Goal: Task Accomplishment & Management: Manage account settings

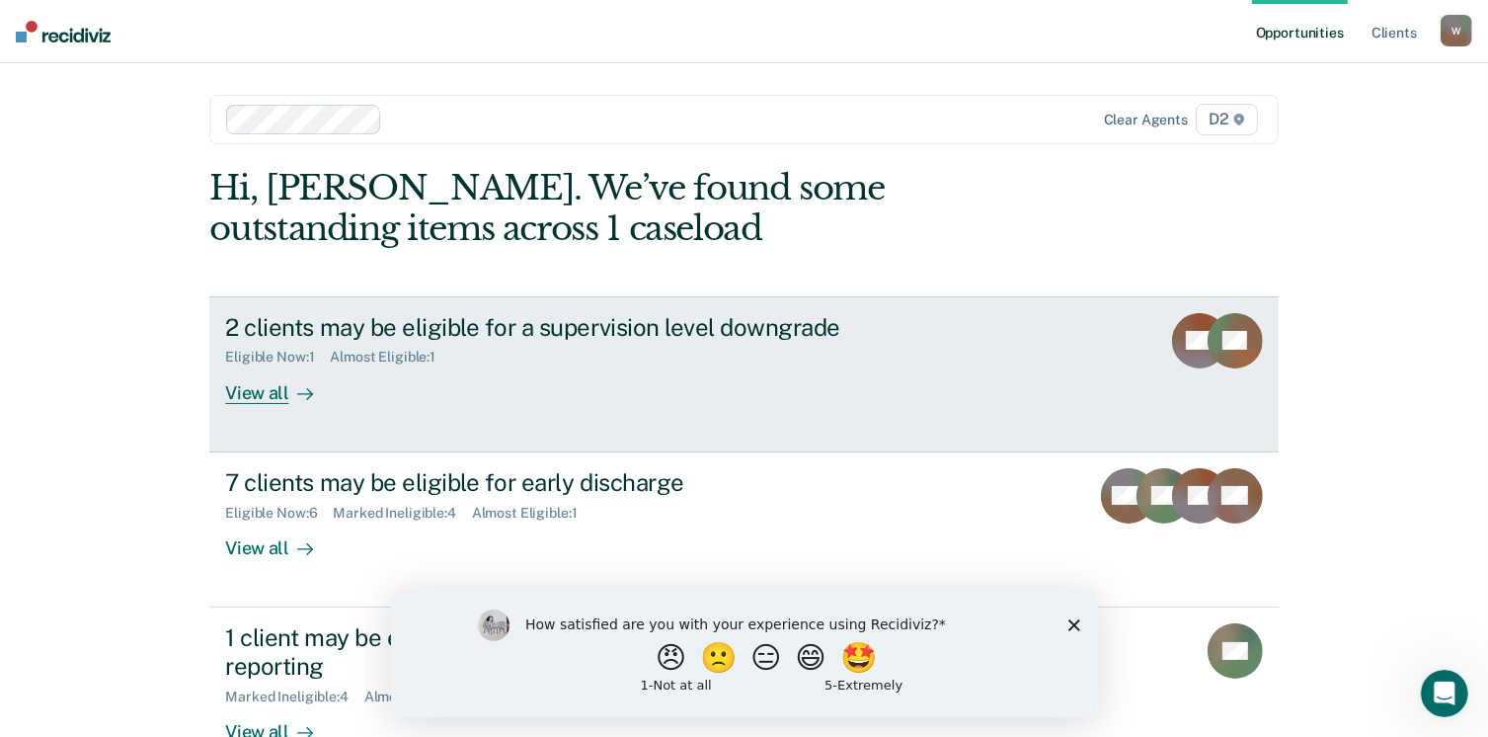
click at [253, 386] on div "View all" at bounding box center [280, 384] width 111 height 39
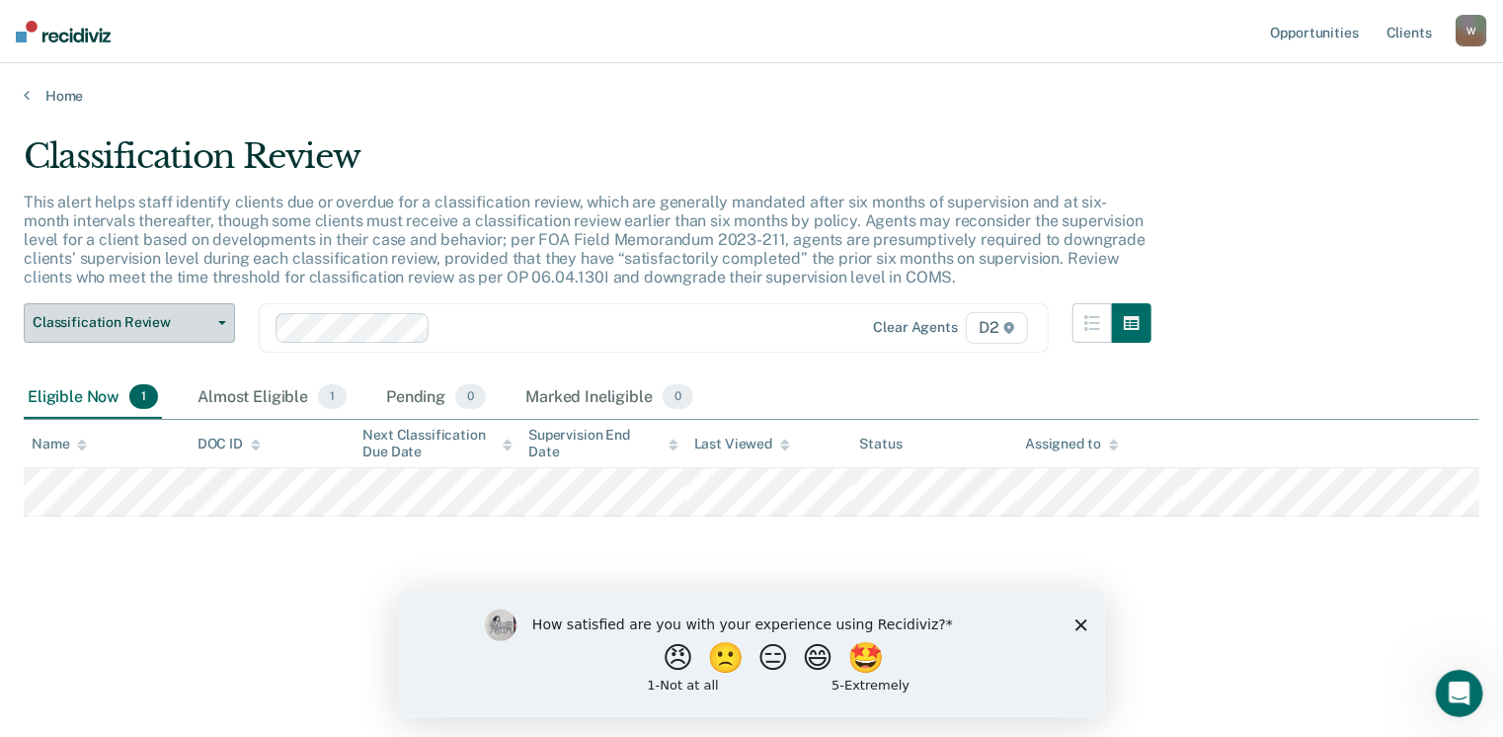
click at [195, 314] on span "Classification Review" at bounding box center [122, 322] width 178 height 17
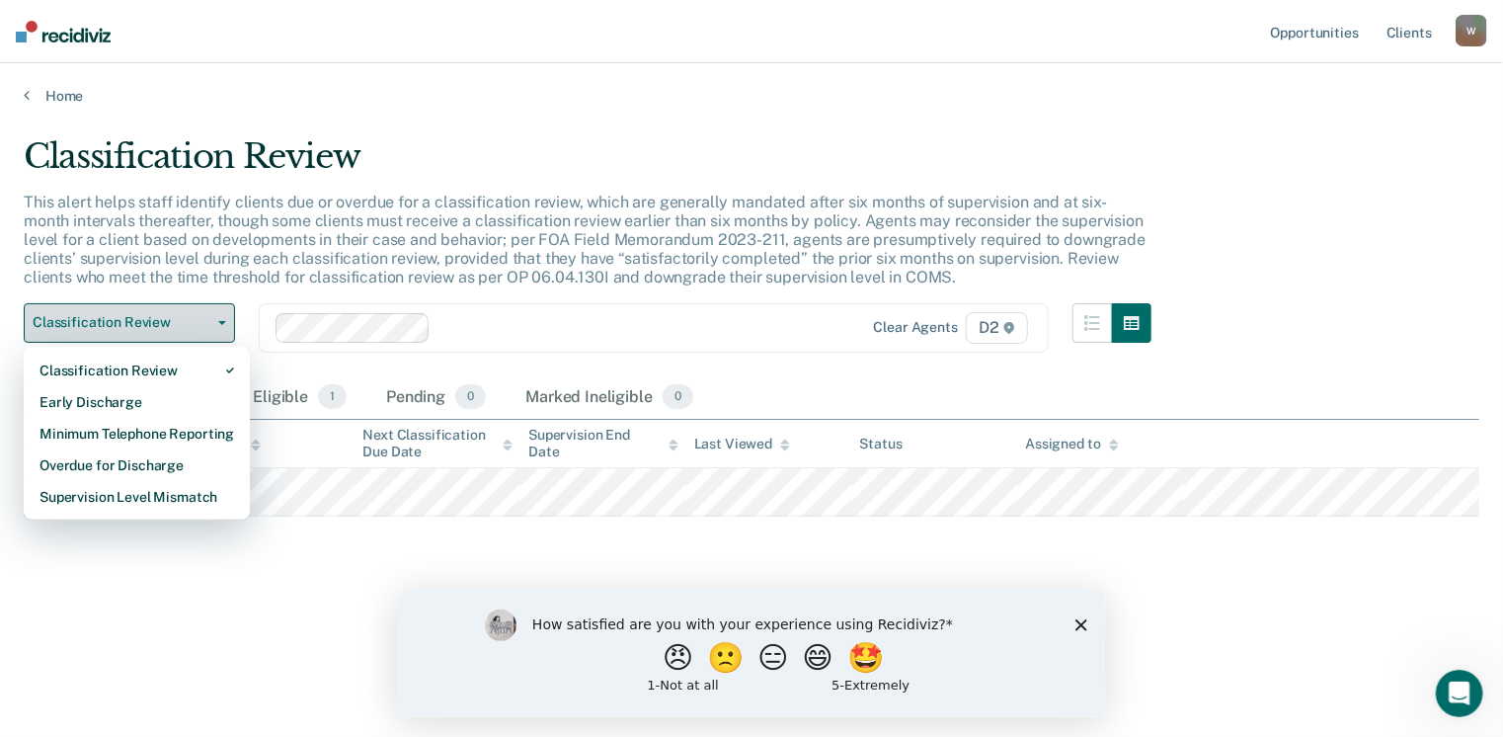
click at [195, 314] on span "Classification Review" at bounding box center [122, 322] width 178 height 17
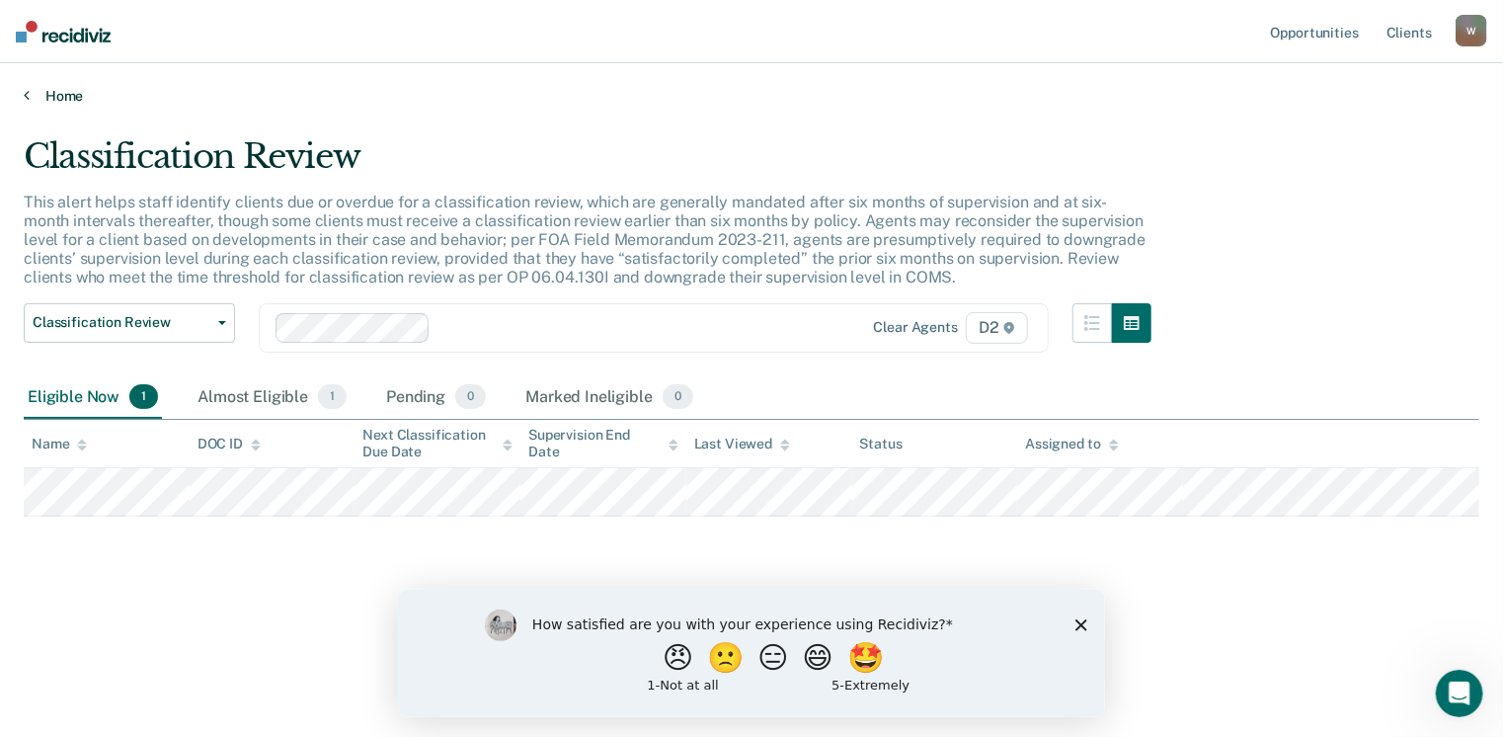
click at [24, 100] on icon at bounding box center [27, 95] width 6 height 16
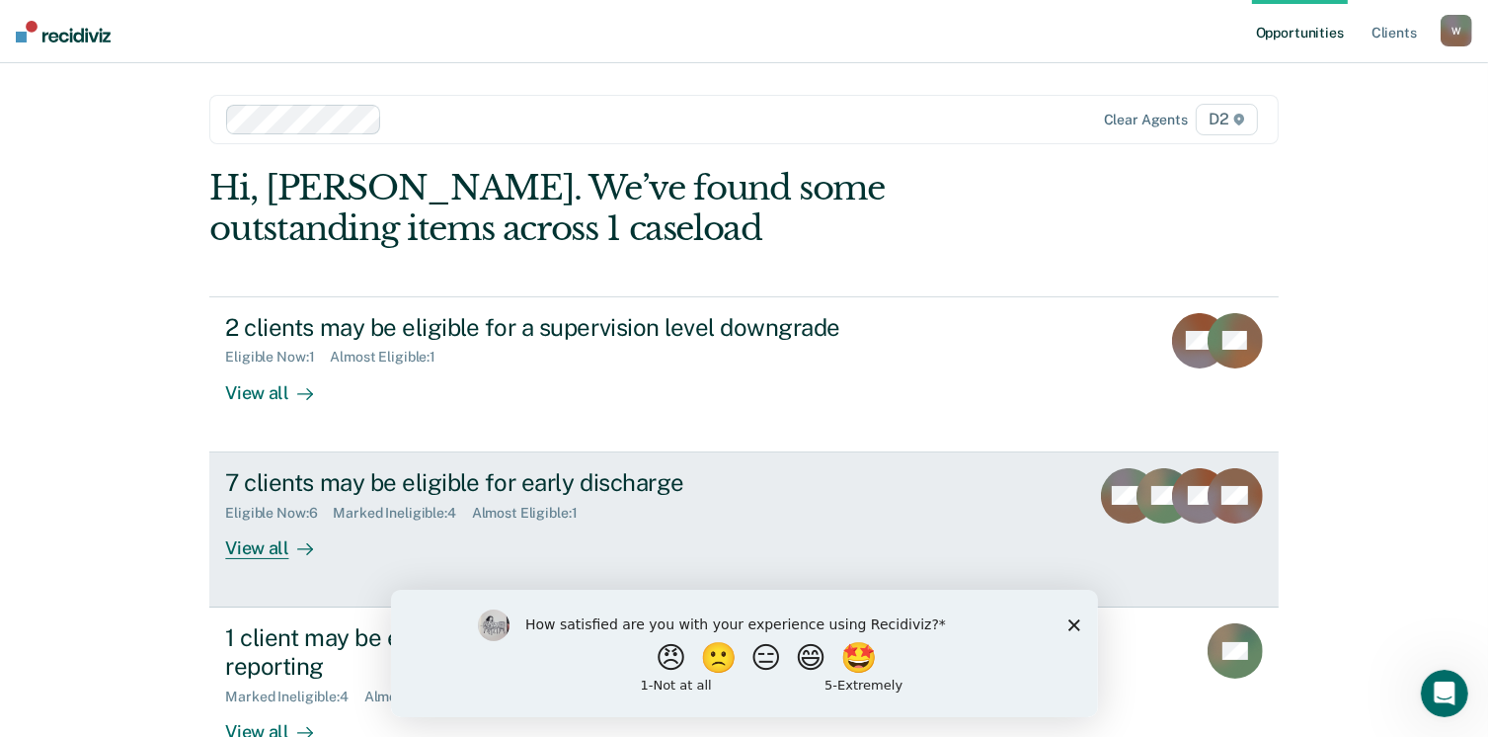
click at [289, 548] on div at bounding box center [301, 547] width 24 height 23
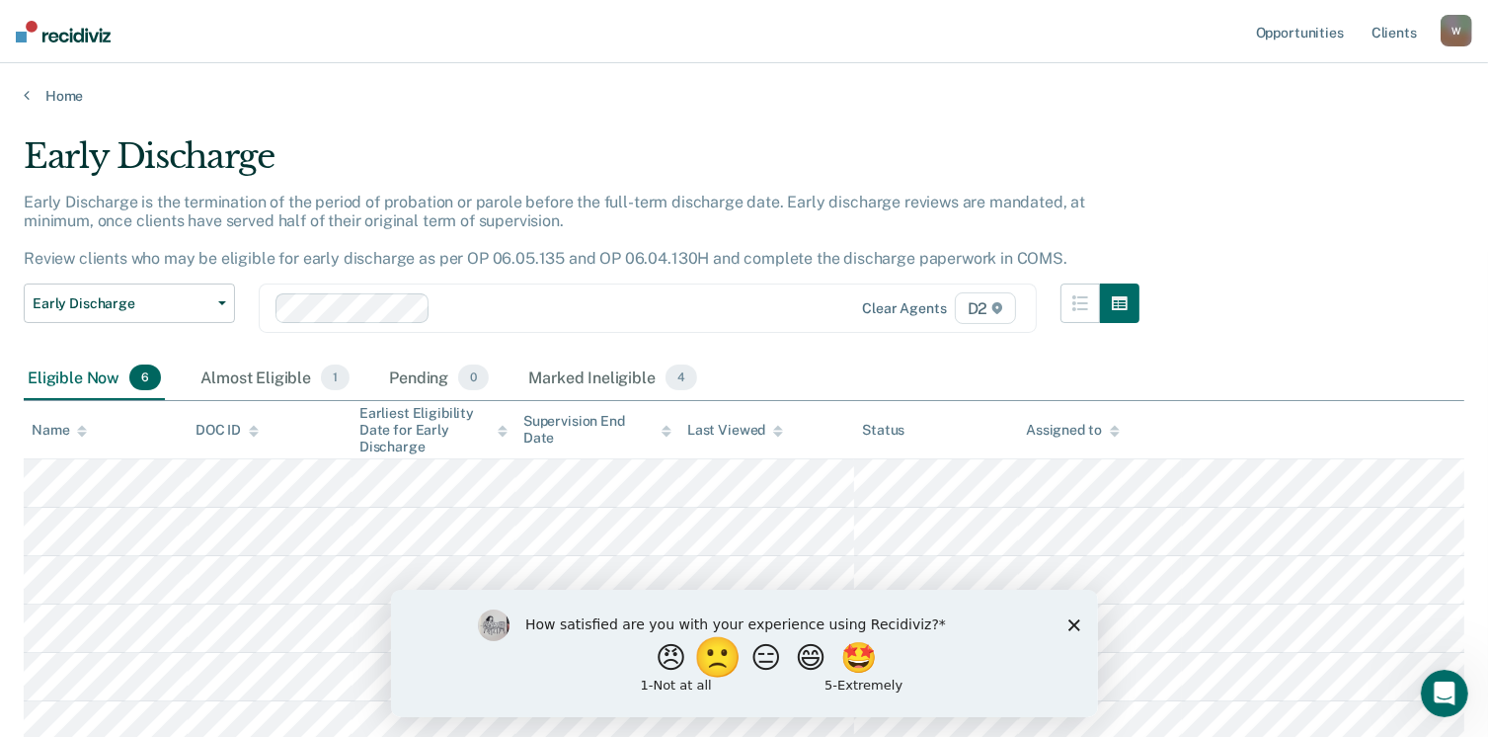
click at [709, 670] on button "🙁" at bounding box center [719, 656] width 53 height 39
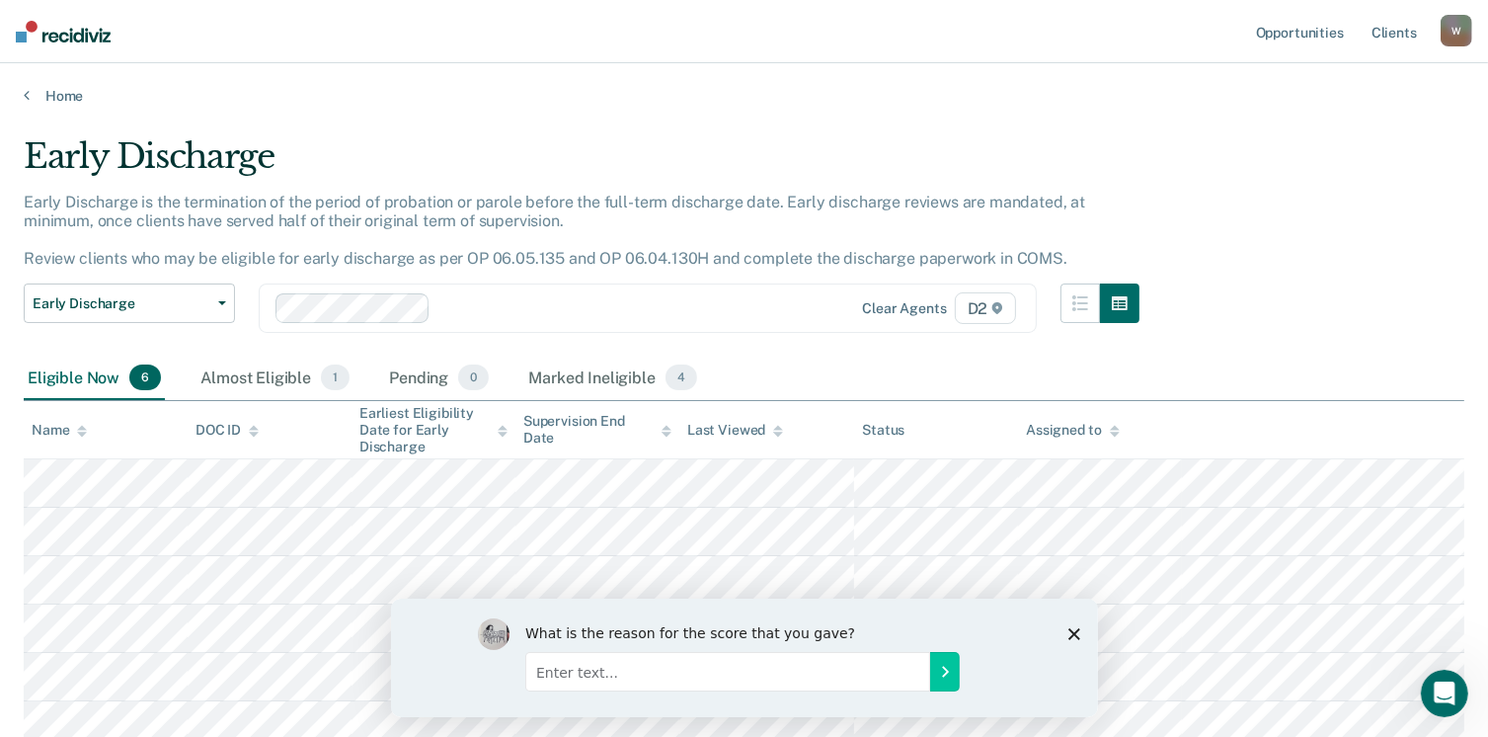
click at [1069, 634] on icon "Close survey" at bounding box center [1073, 633] width 12 height 12
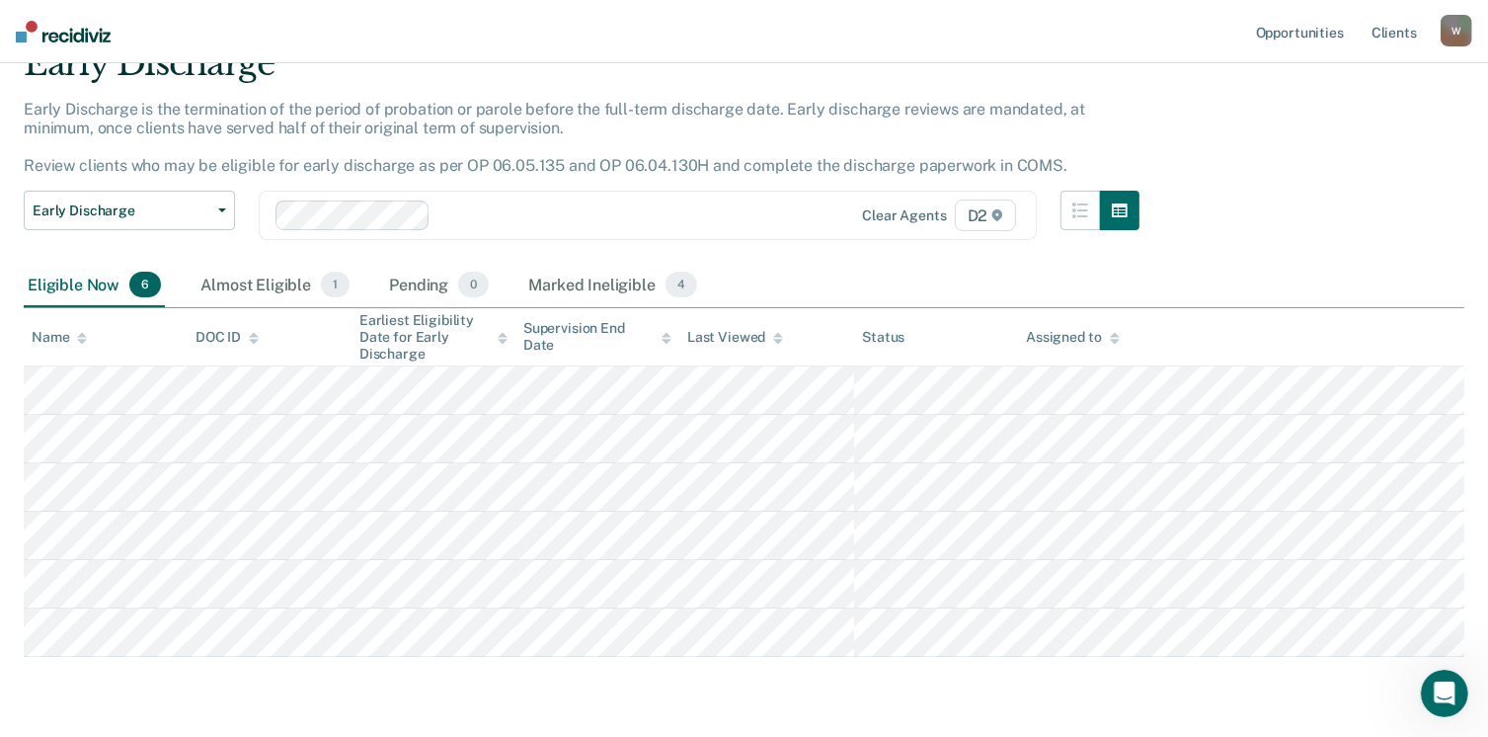
scroll to position [96, 0]
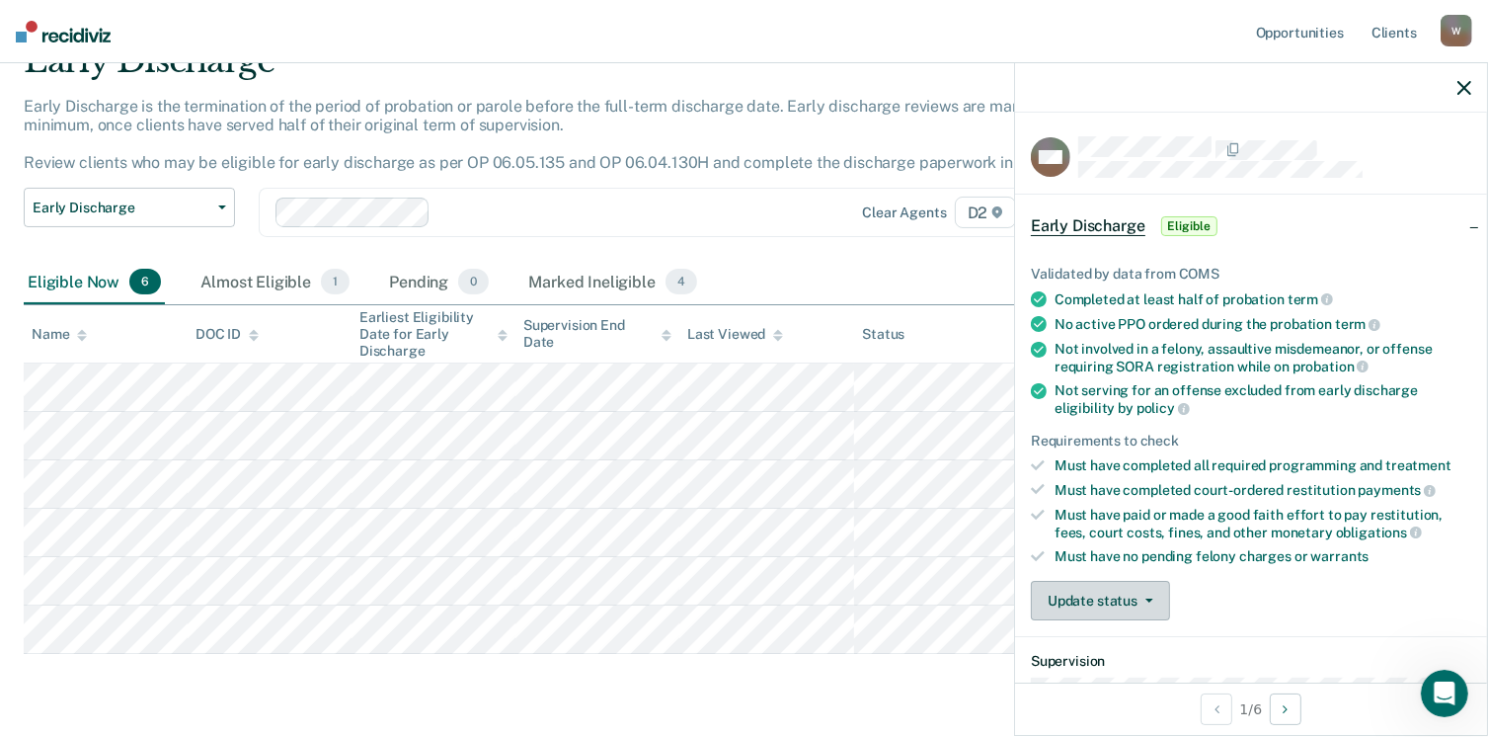
click at [1121, 589] on button "Update status" at bounding box center [1100, 600] width 139 height 39
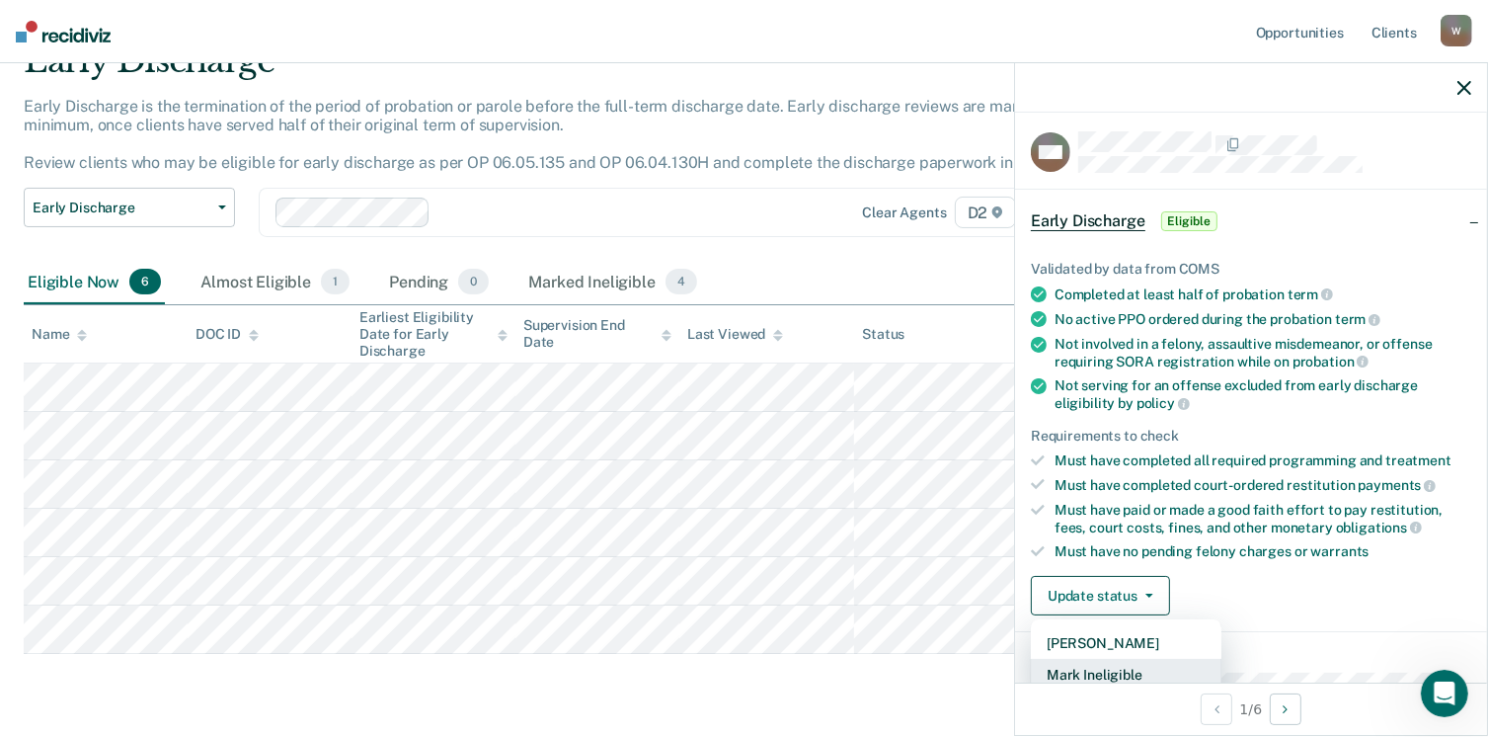
click at [1140, 667] on button "Mark Ineligible" at bounding box center [1126, 675] width 191 height 32
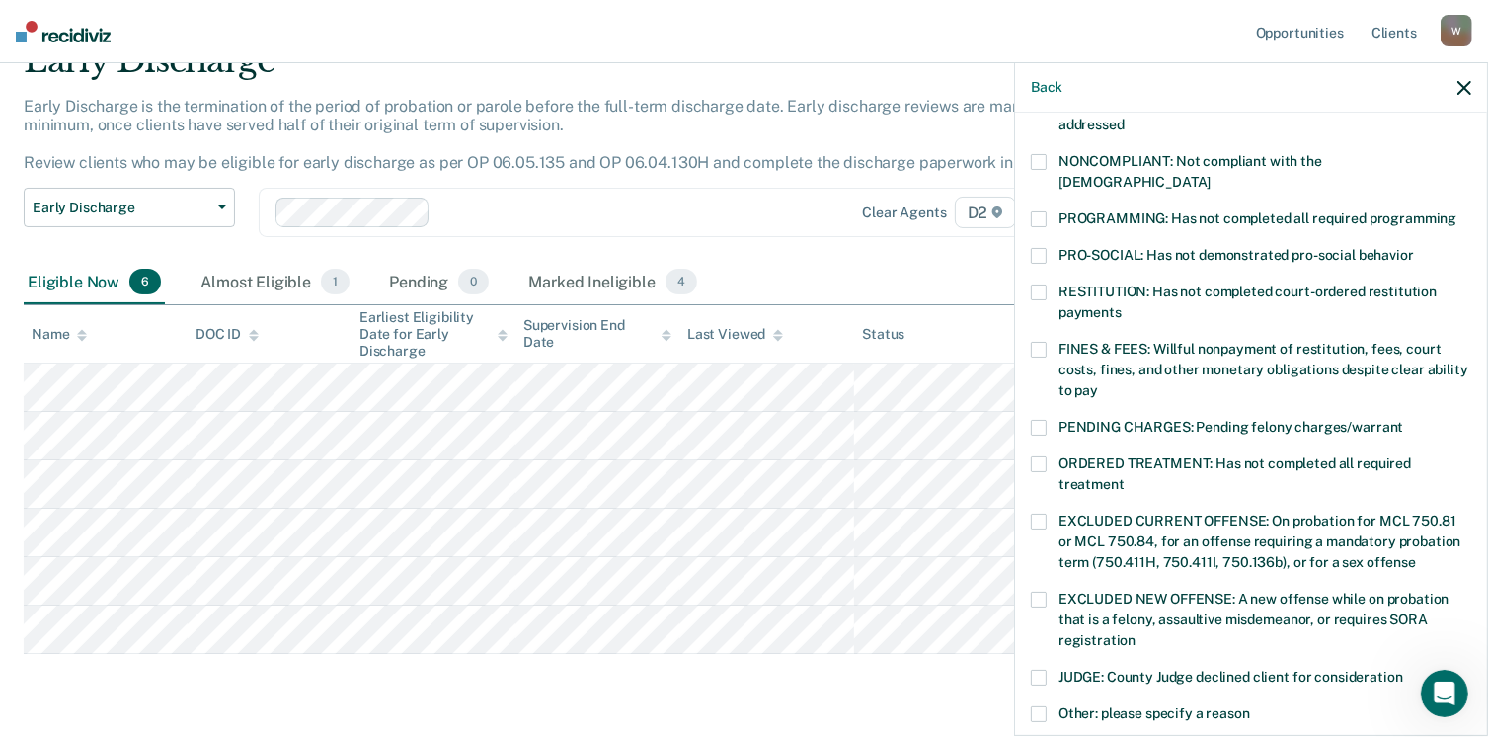
scroll to position [368, 0]
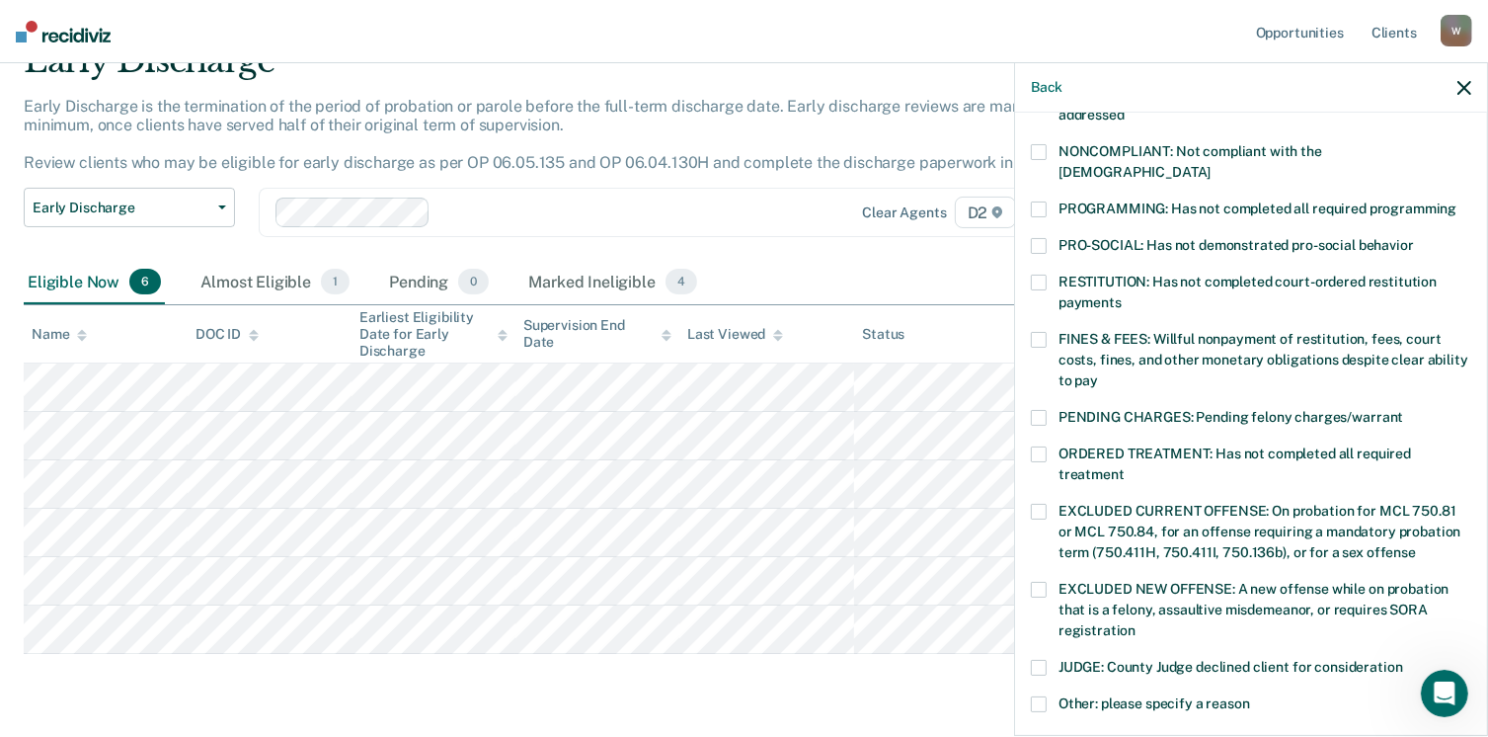
click at [1040, 332] on span at bounding box center [1039, 340] width 16 height 16
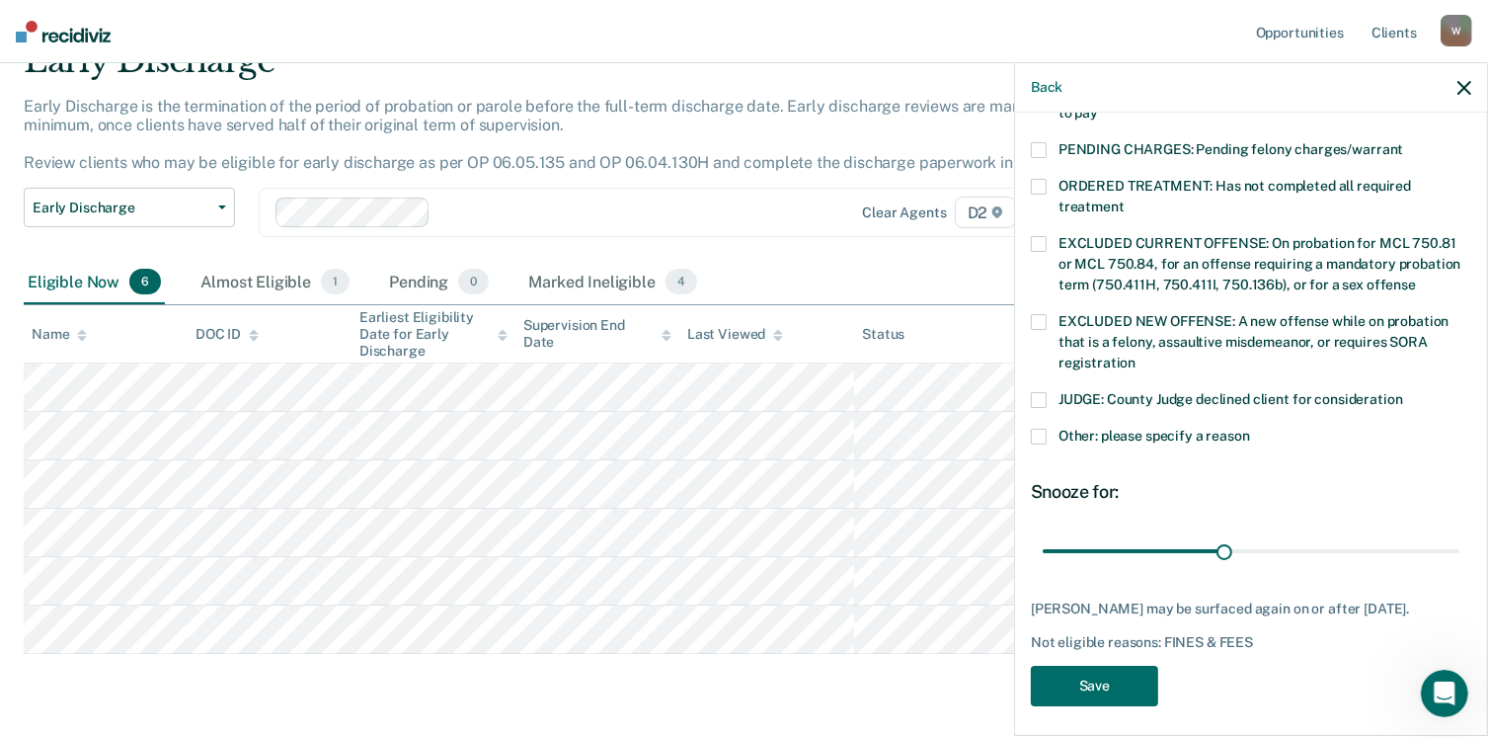
scroll to position [639, 0]
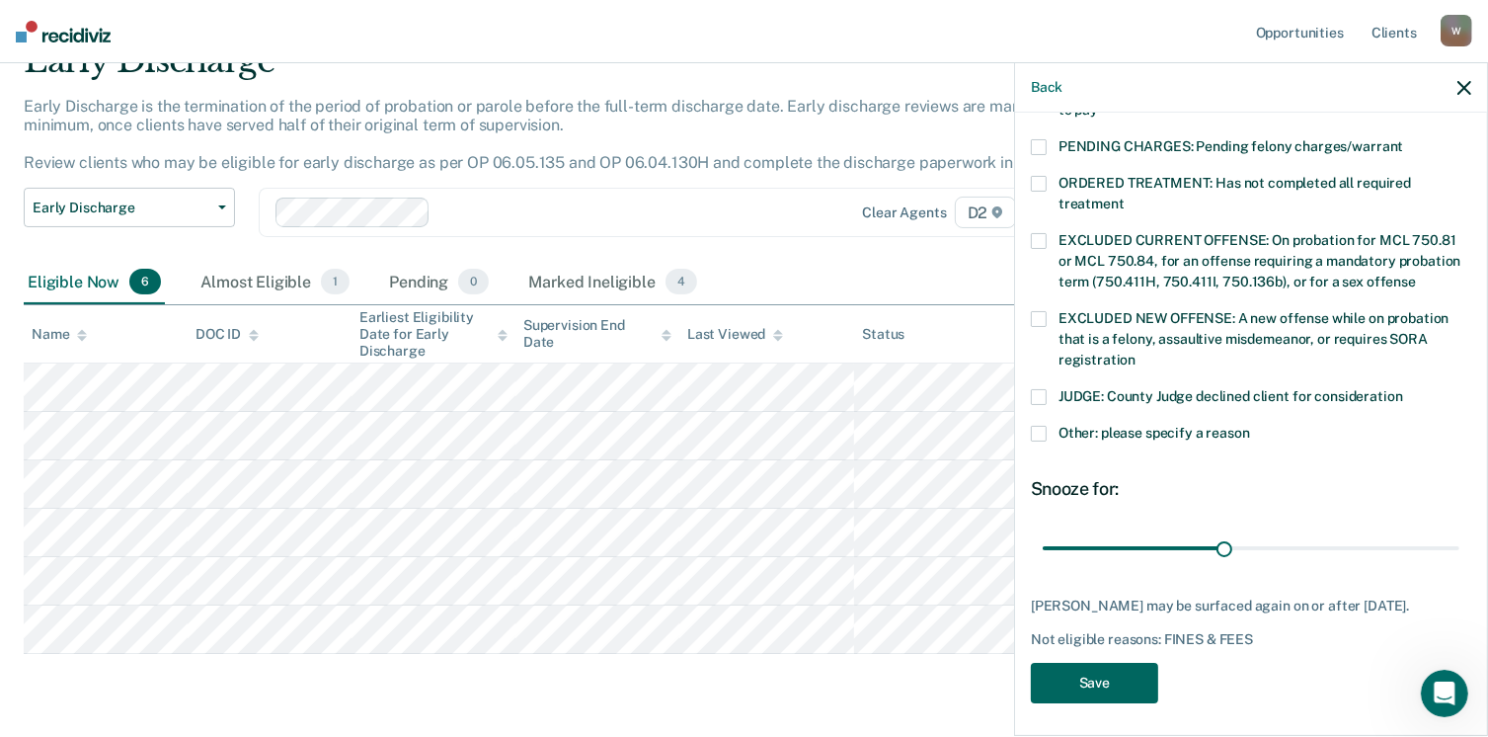
click at [1099, 666] on button "Save" at bounding box center [1094, 683] width 127 height 40
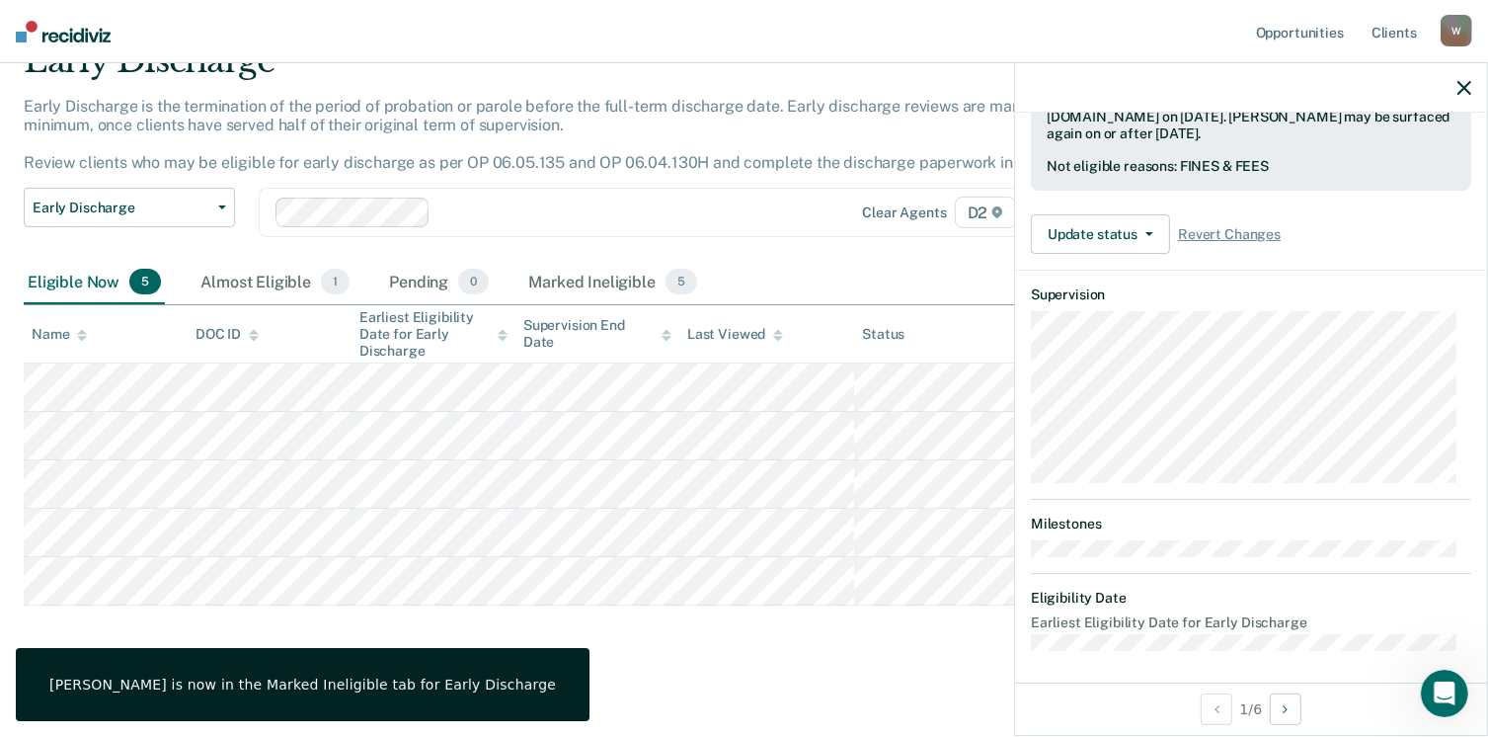
scroll to position [366, 0]
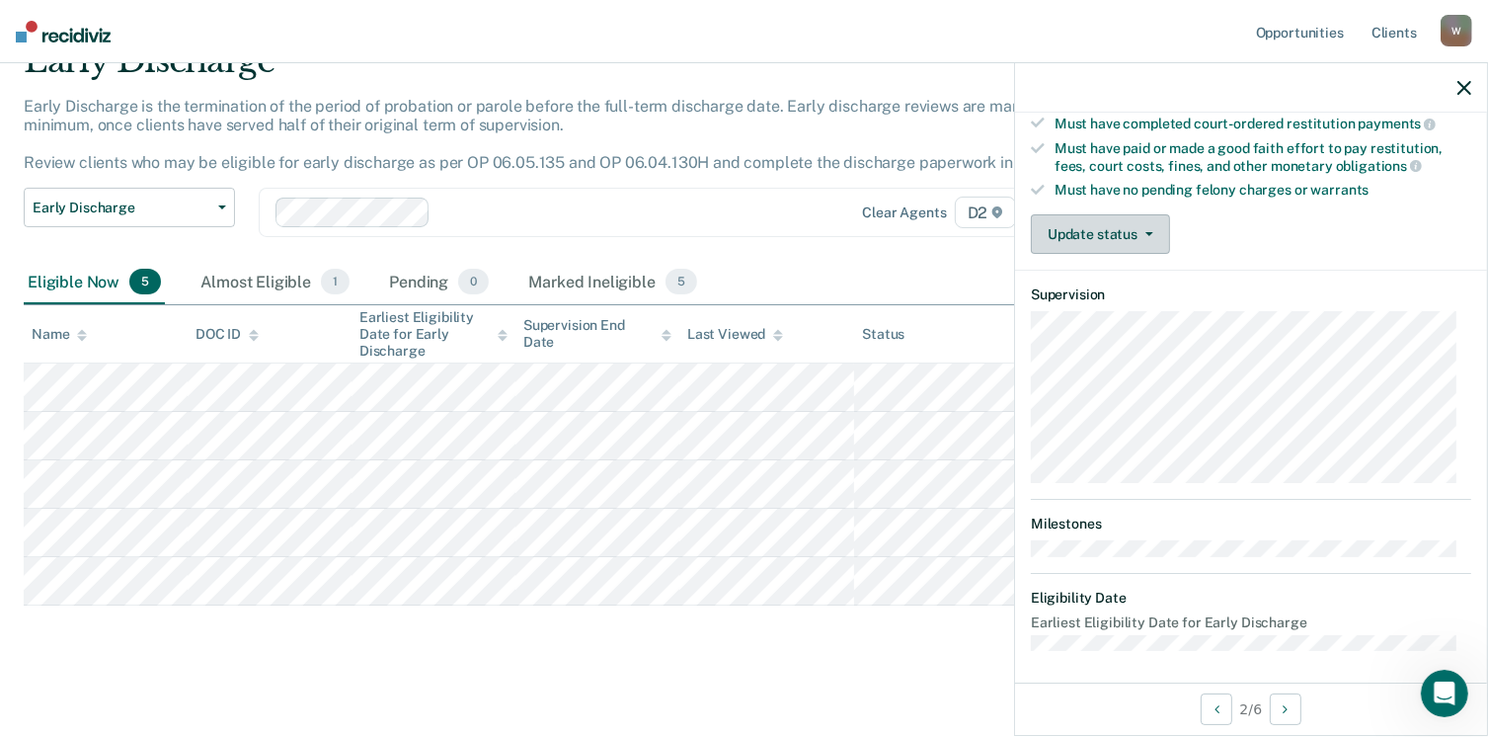
click at [1094, 225] on button "Update status" at bounding box center [1100, 233] width 139 height 39
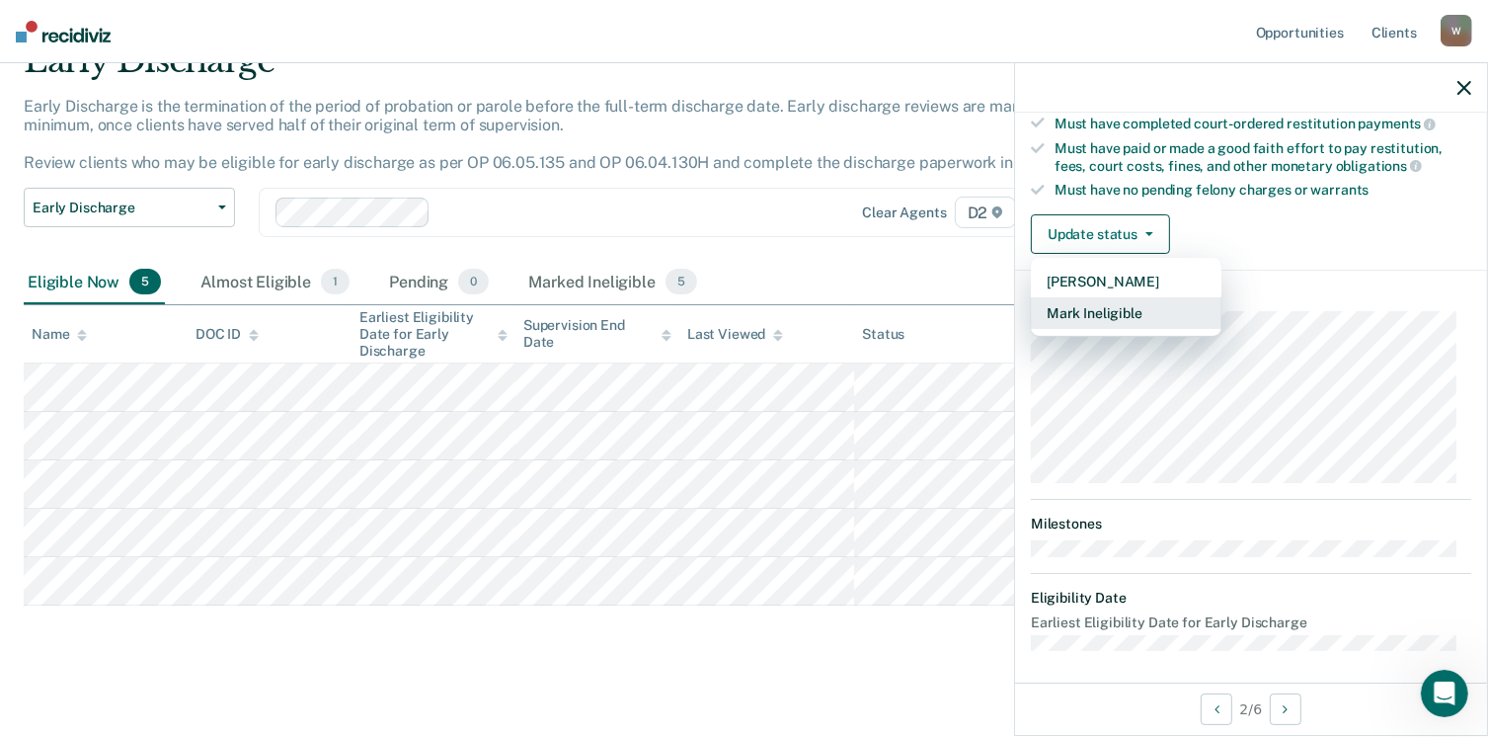
click at [1115, 303] on button "Mark Ineligible" at bounding box center [1126, 313] width 191 height 32
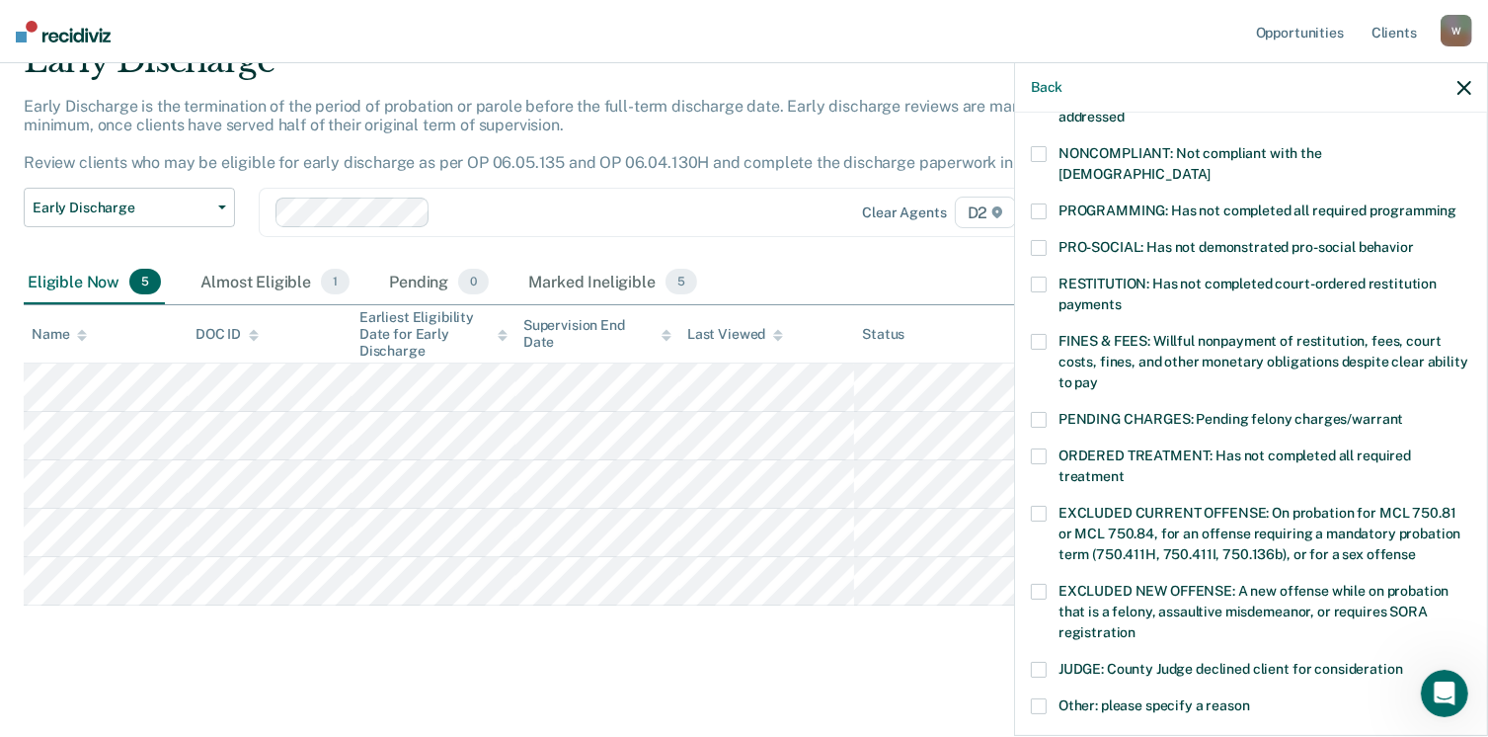
click at [1040, 334] on span at bounding box center [1039, 342] width 16 height 16
click at [1043, 276] on span at bounding box center [1039, 284] width 16 height 16
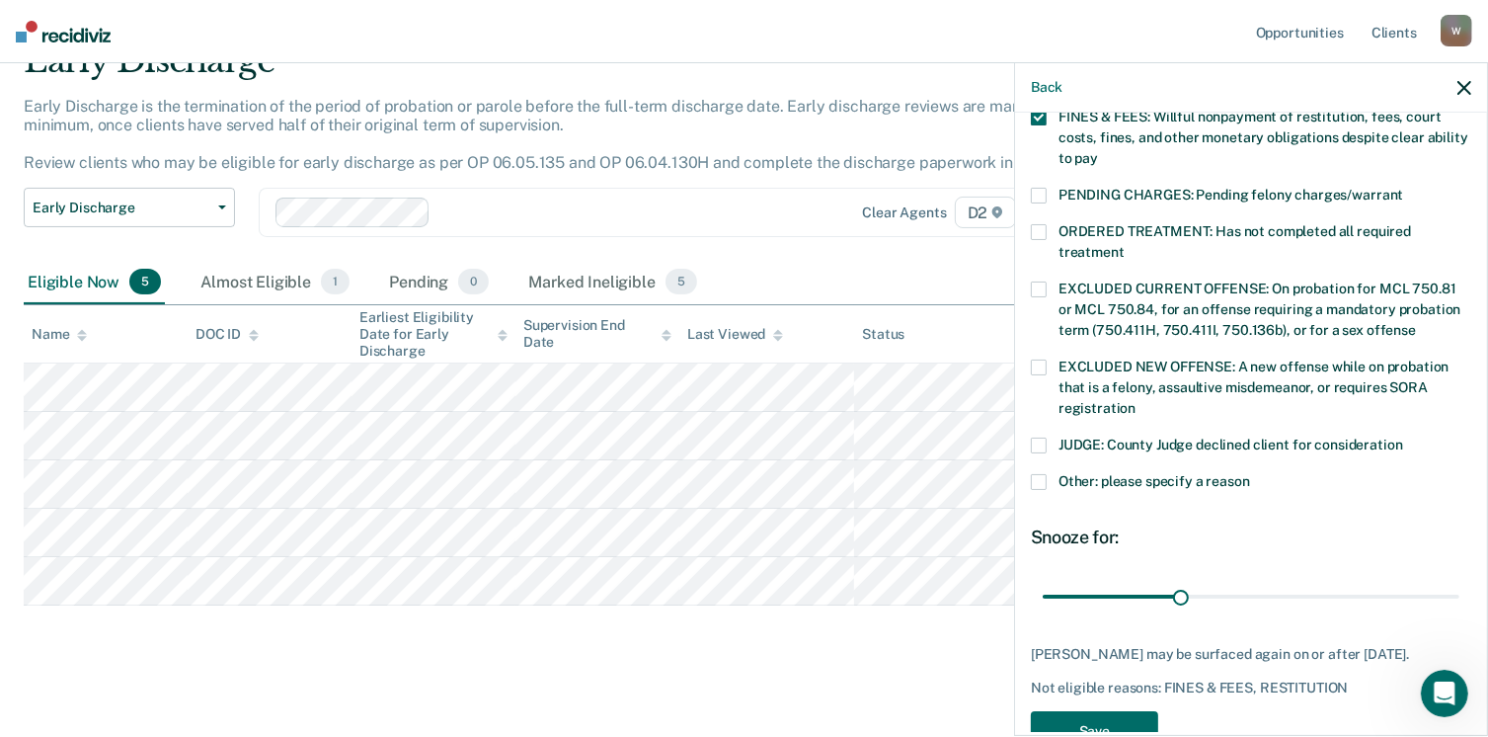
scroll to position [639, 0]
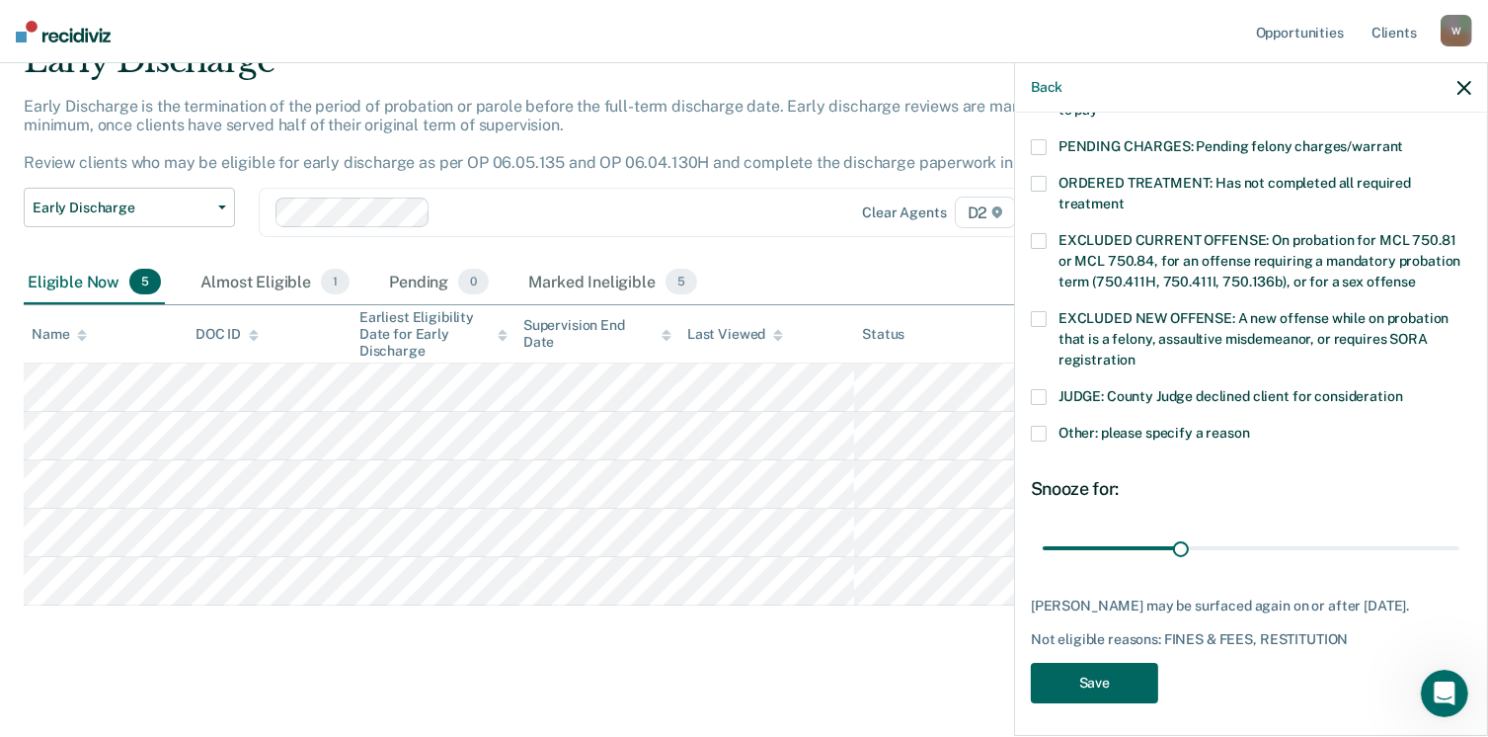
click at [1114, 671] on button "Save" at bounding box center [1094, 683] width 127 height 40
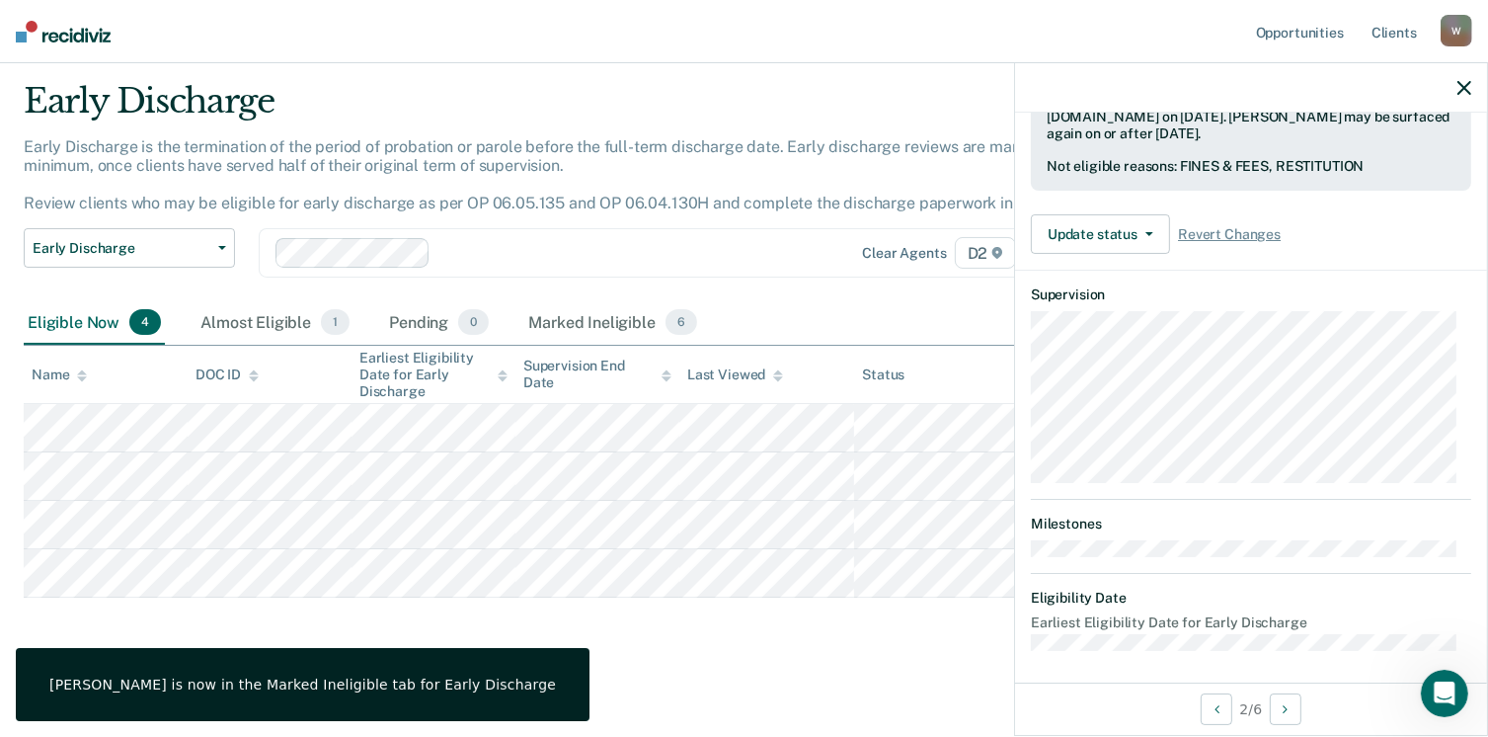
scroll to position [513, 0]
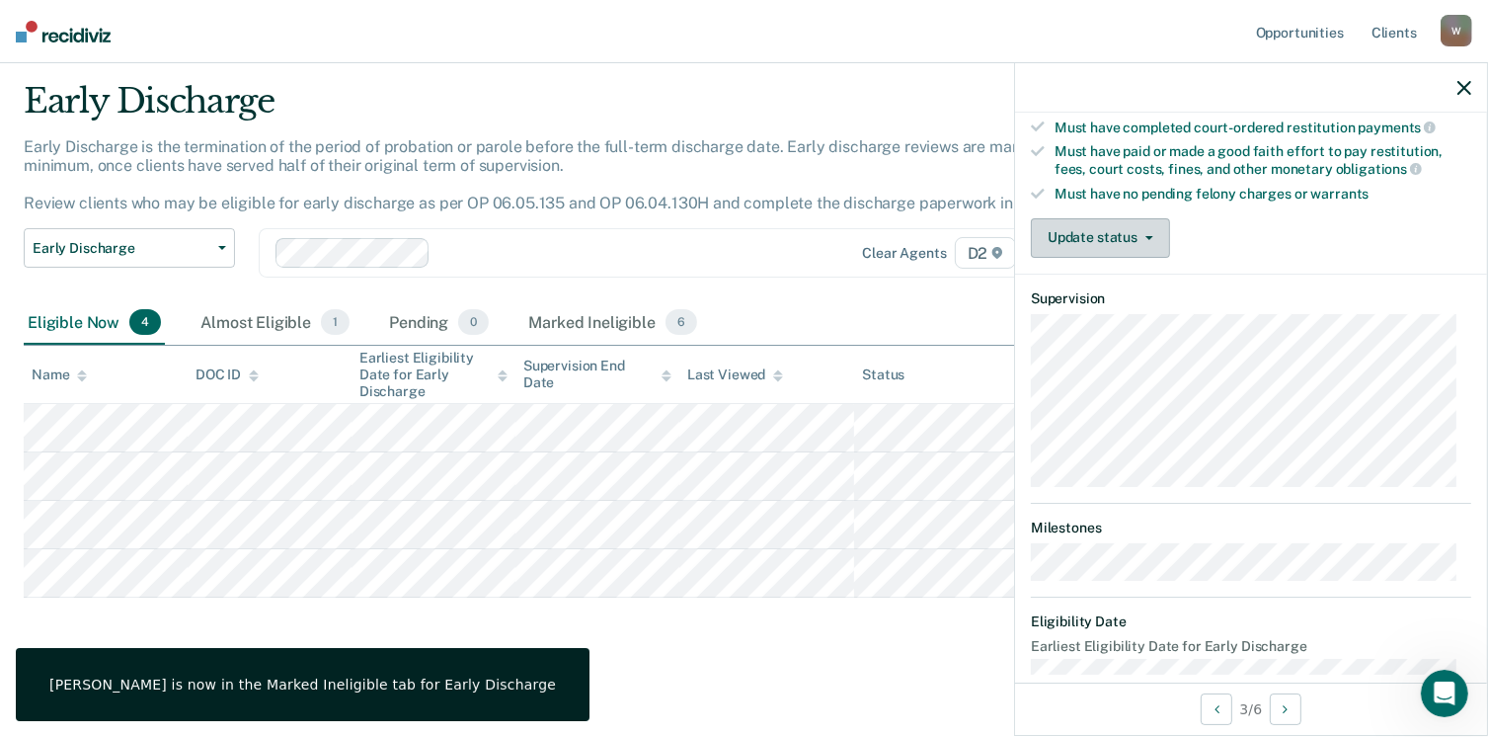
click at [1107, 225] on button "Update status" at bounding box center [1100, 237] width 139 height 39
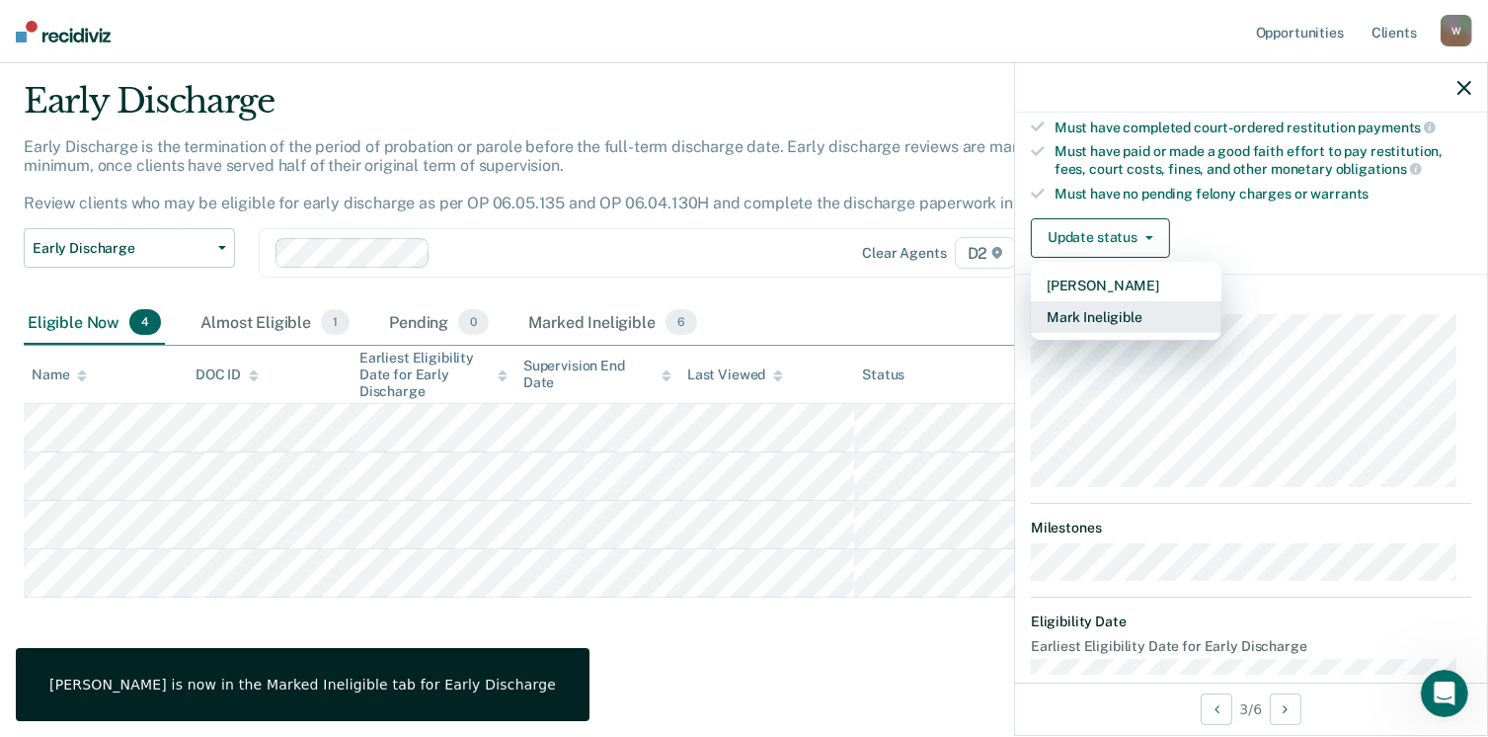
click at [1124, 304] on button "Mark Ineligible" at bounding box center [1126, 317] width 191 height 32
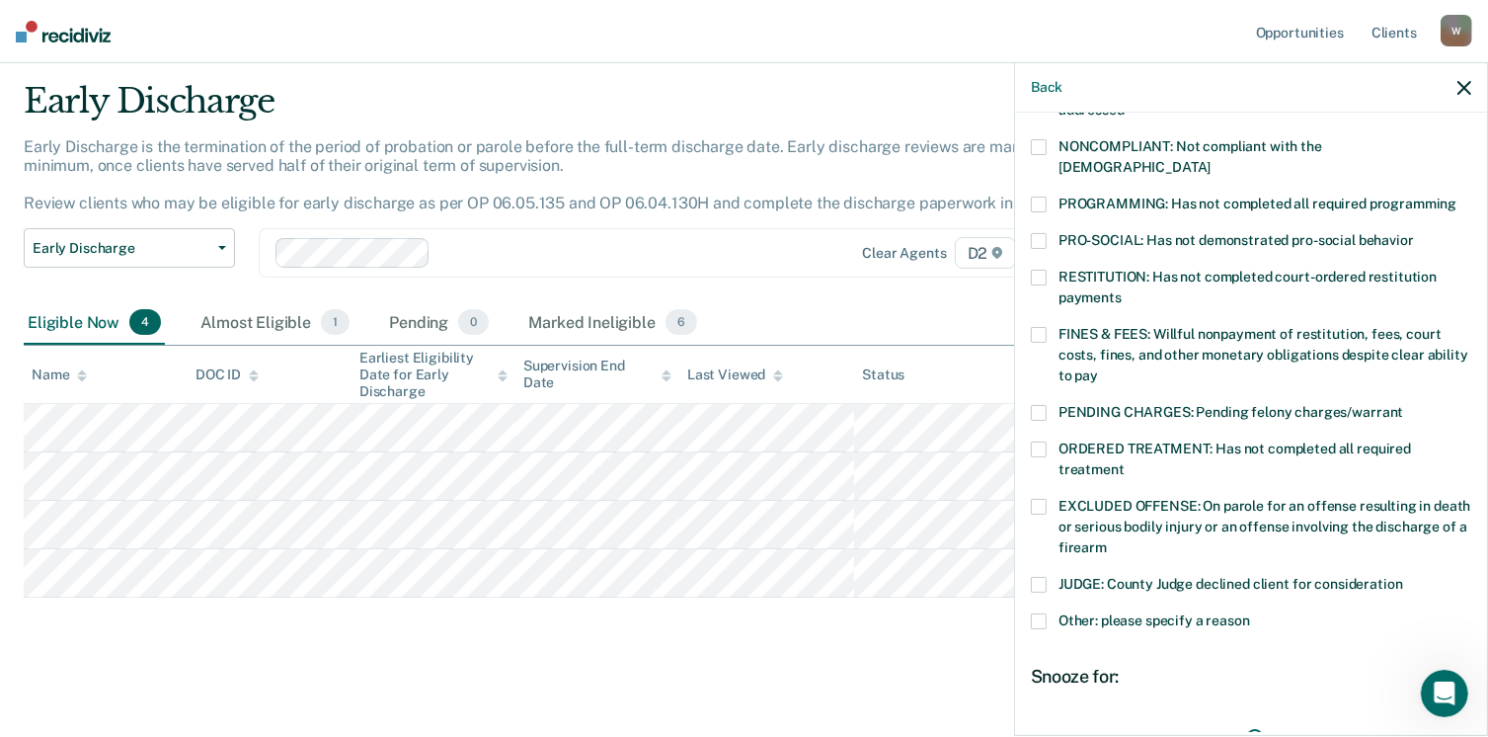
scroll to position [355, 0]
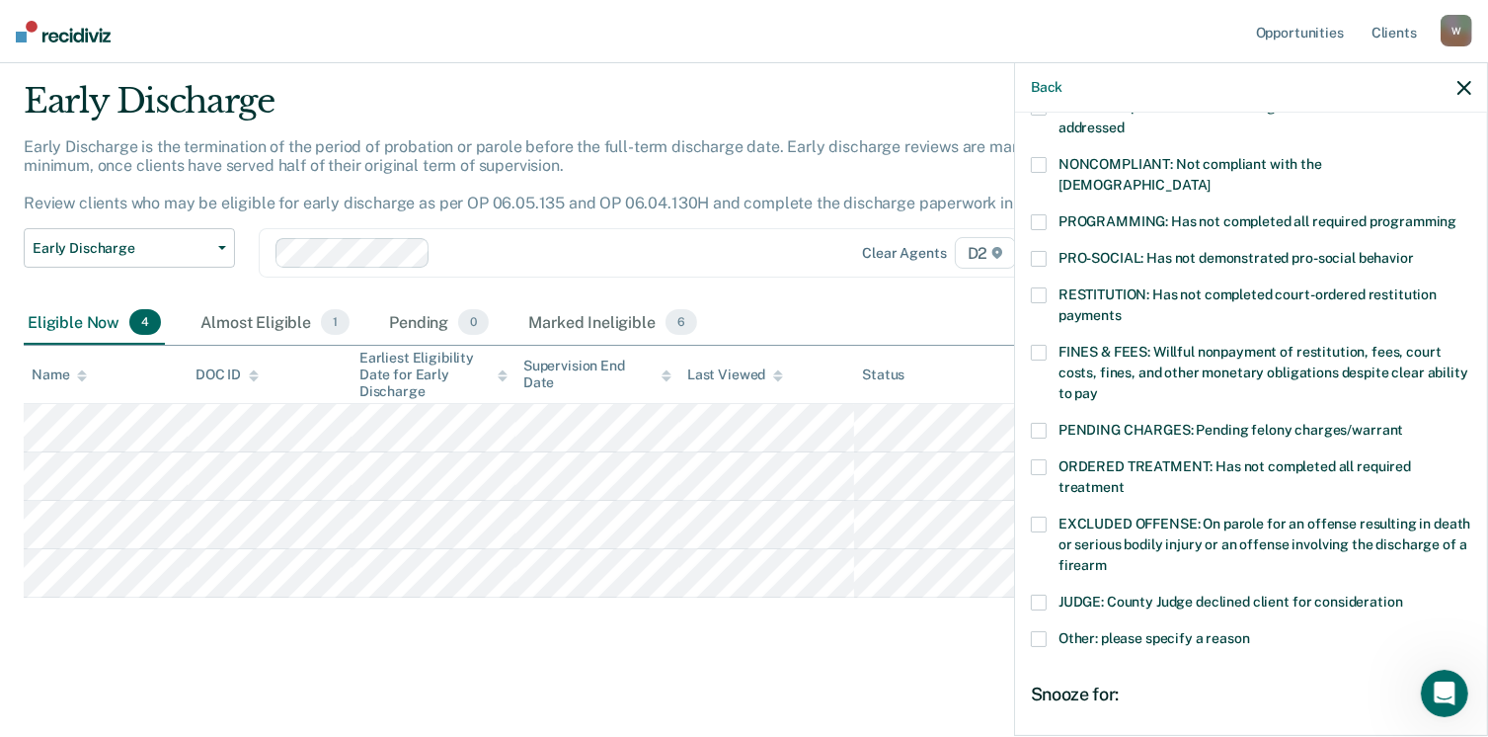
click at [1046, 214] on span at bounding box center [1039, 222] width 16 height 16
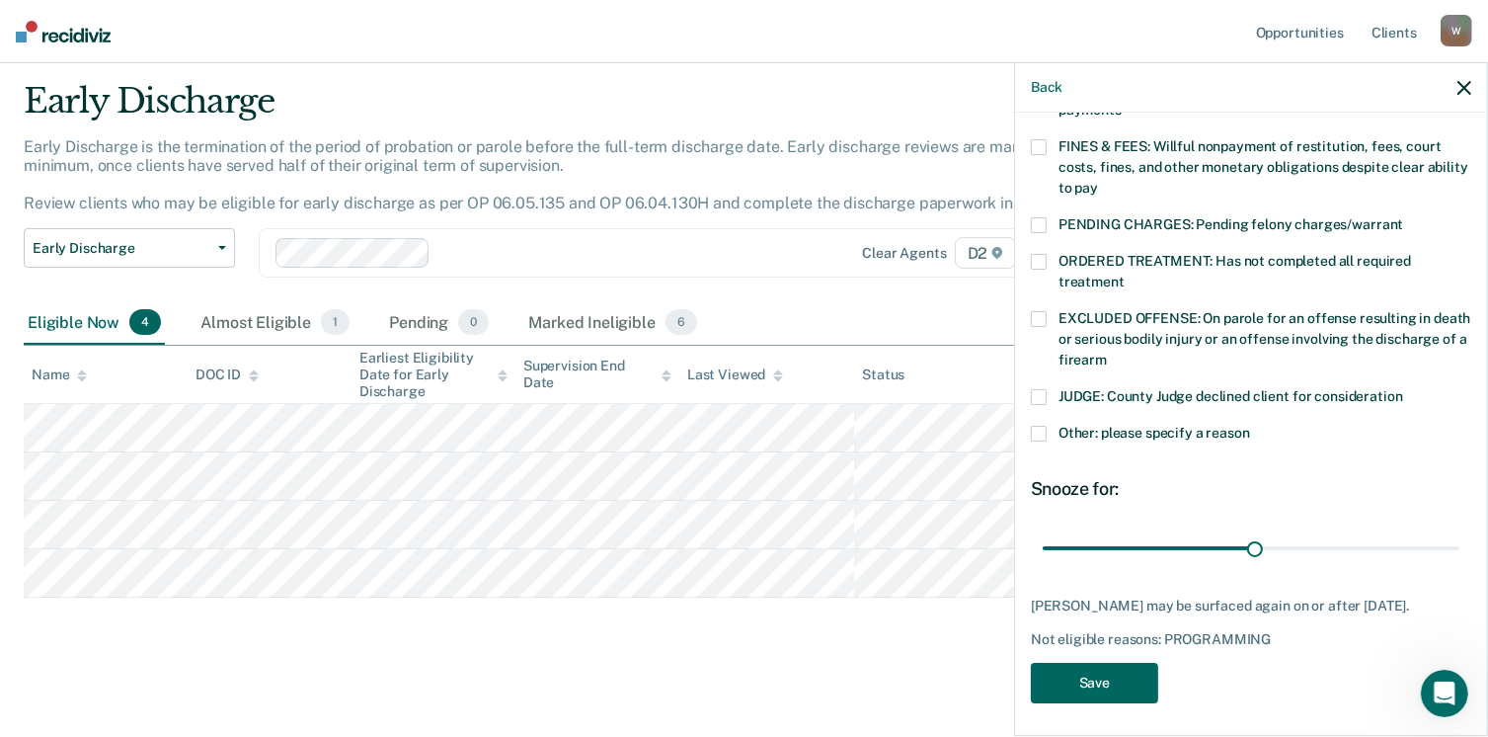
click at [1078, 668] on button "Save" at bounding box center [1094, 683] width 127 height 40
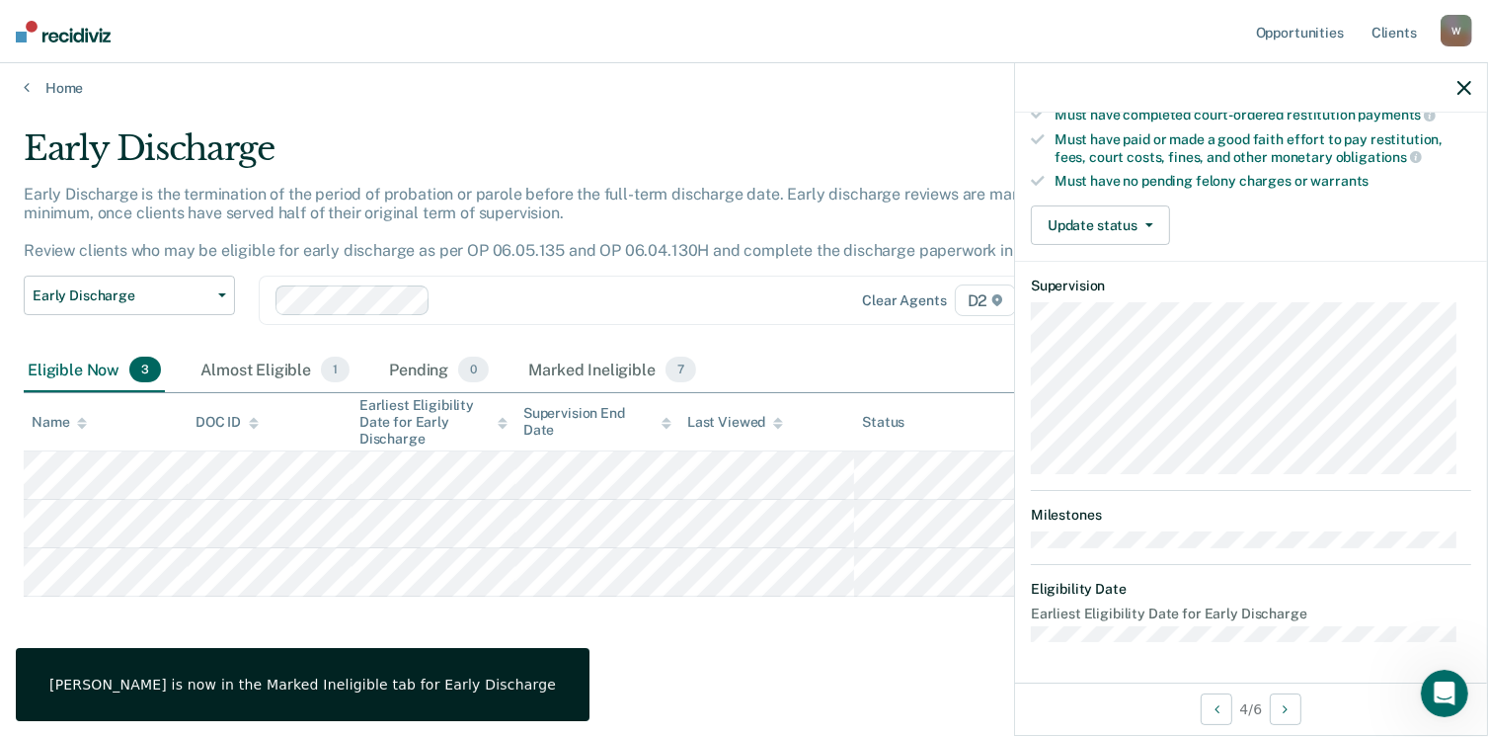
scroll to position [366, 0]
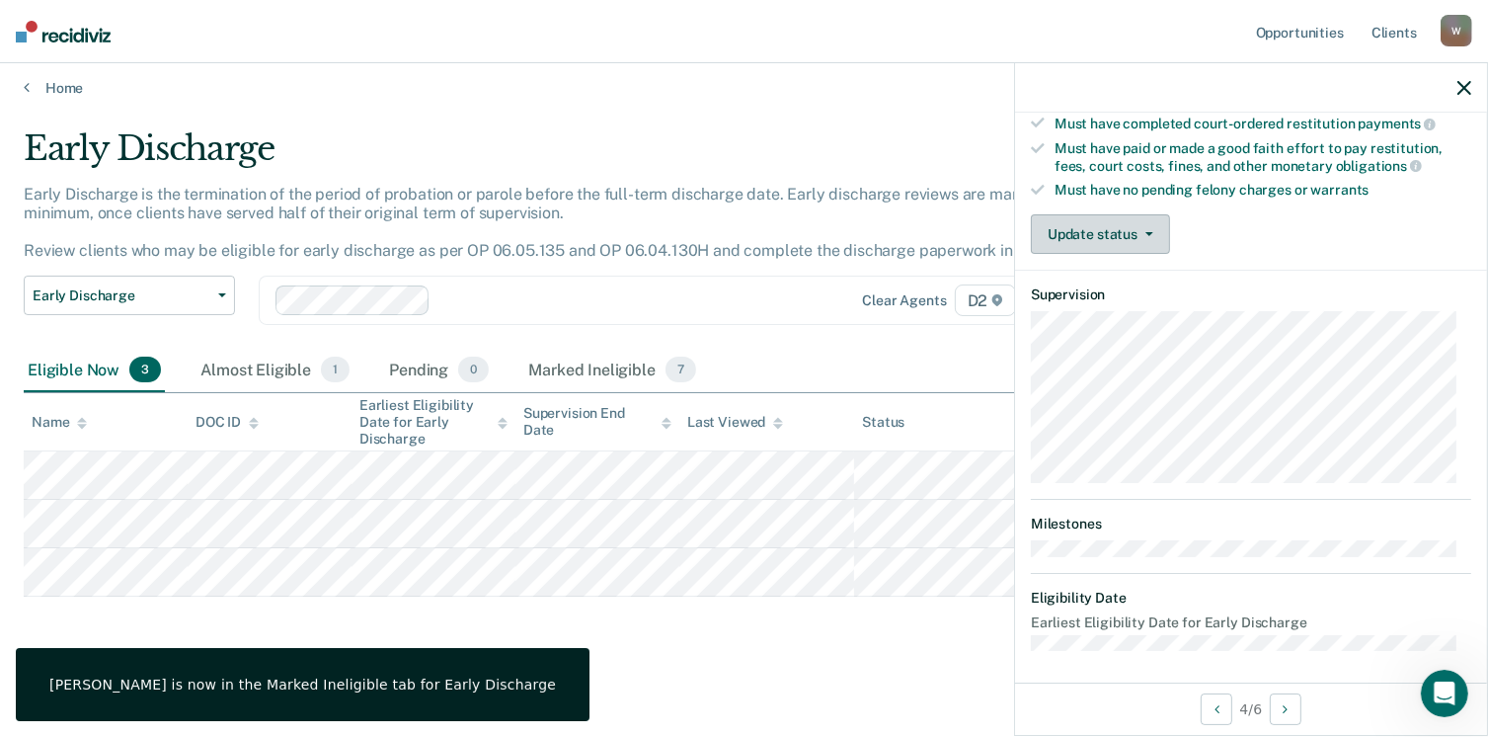
click at [1086, 230] on button "Update status" at bounding box center [1100, 233] width 139 height 39
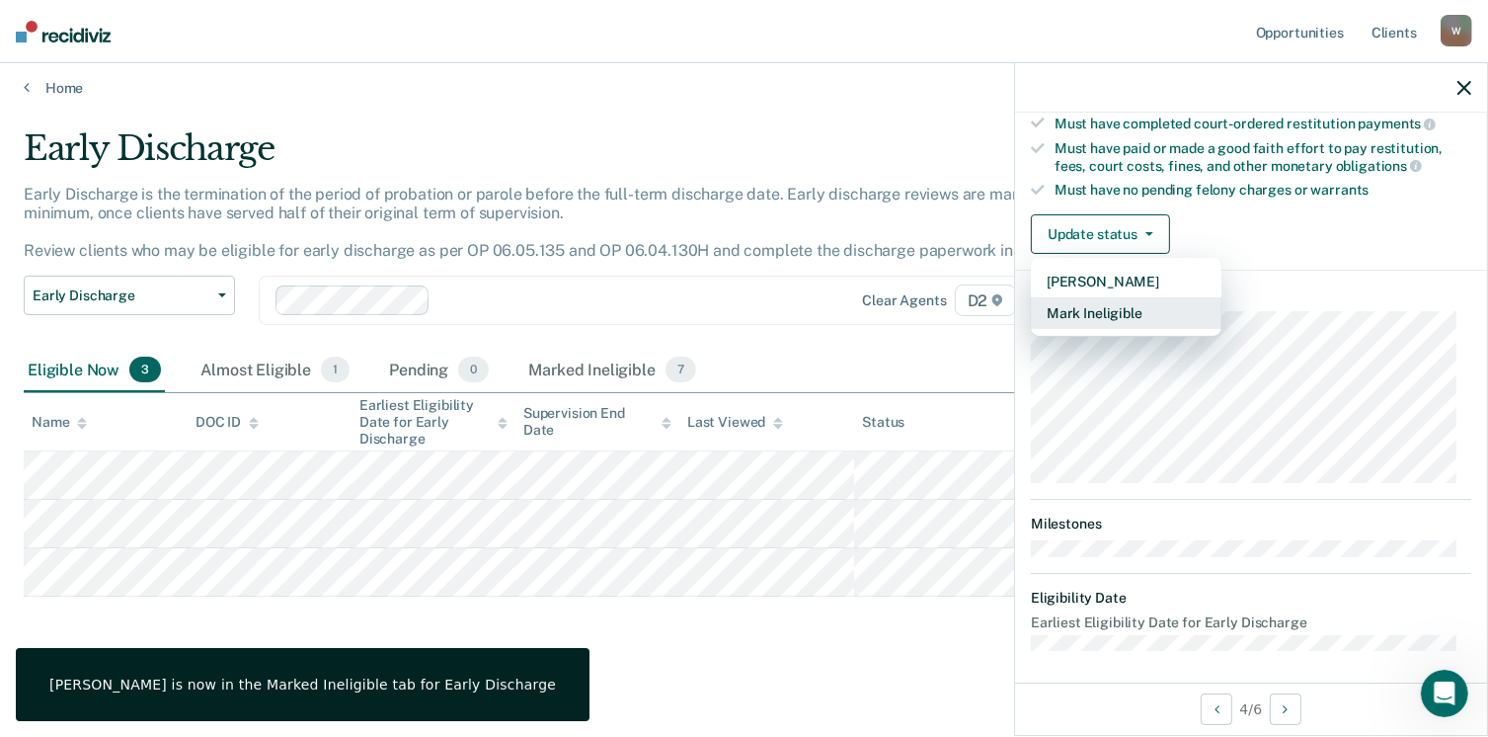
click at [1119, 300] on button "Mark Ineligible" at bounding box center [1126, 313] width 191 height 32
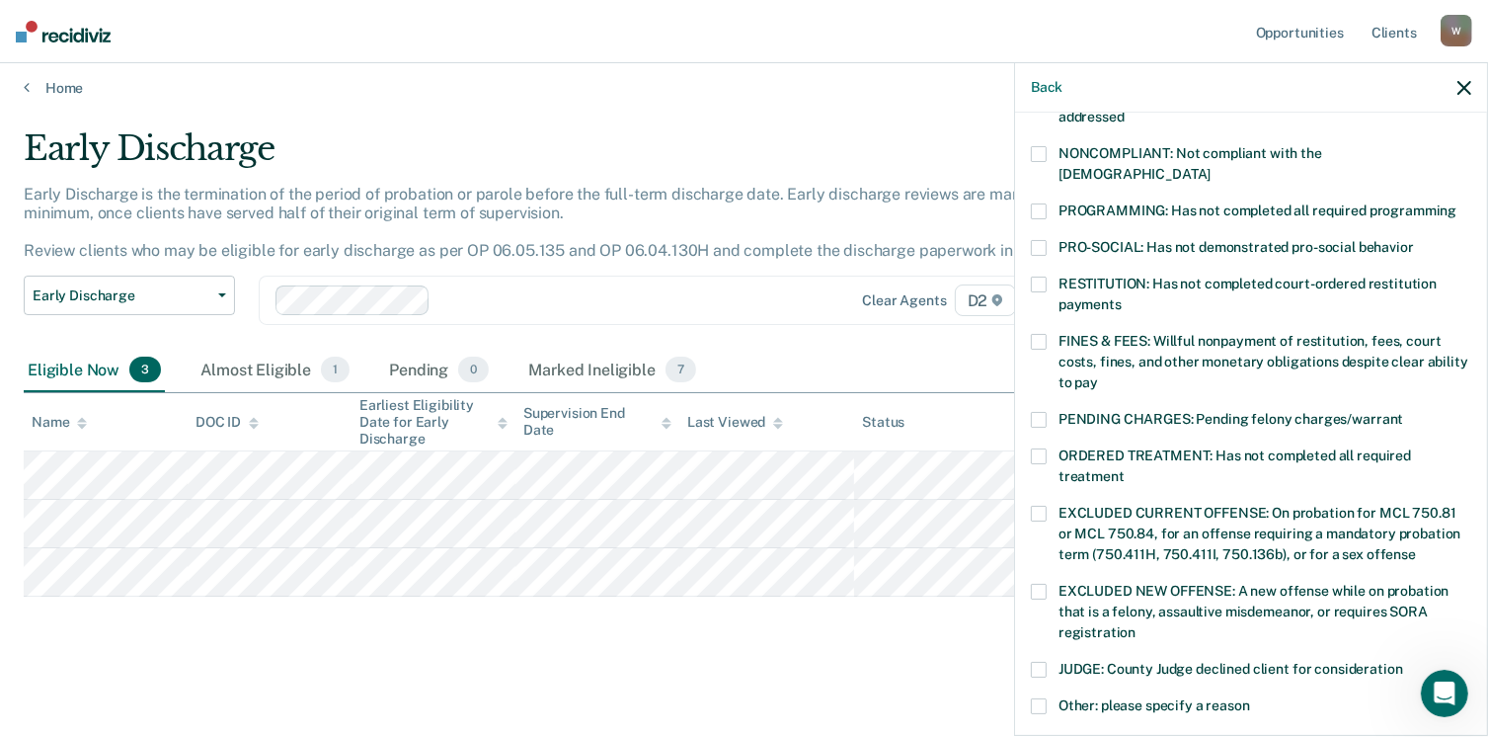
click at [1035, 334] on span at bounding box center [1039, 342] width 16 height 16
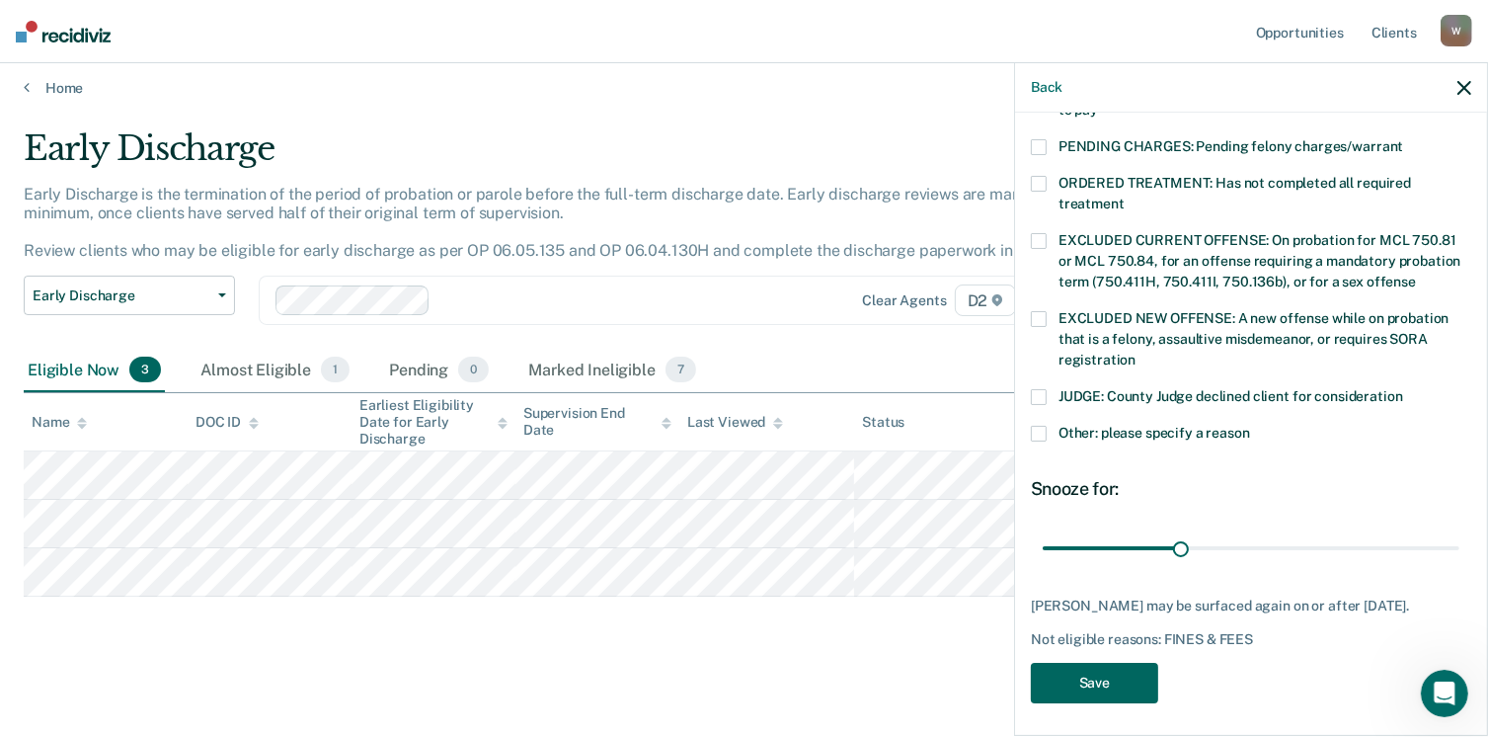
click at [1086, 672] on button "Save" at bounding box center [1094, 683] width 127 height 40
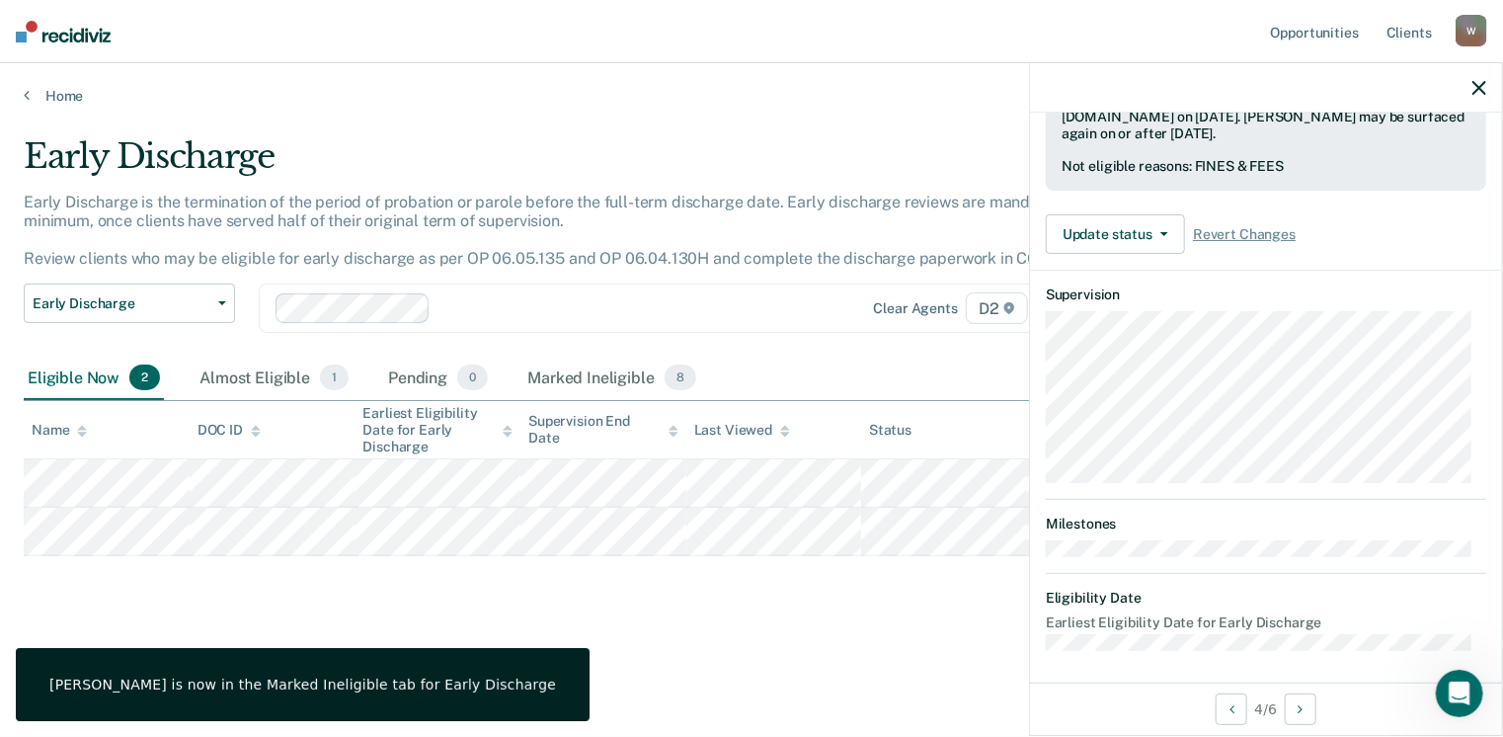
scroll to position [366, 0]
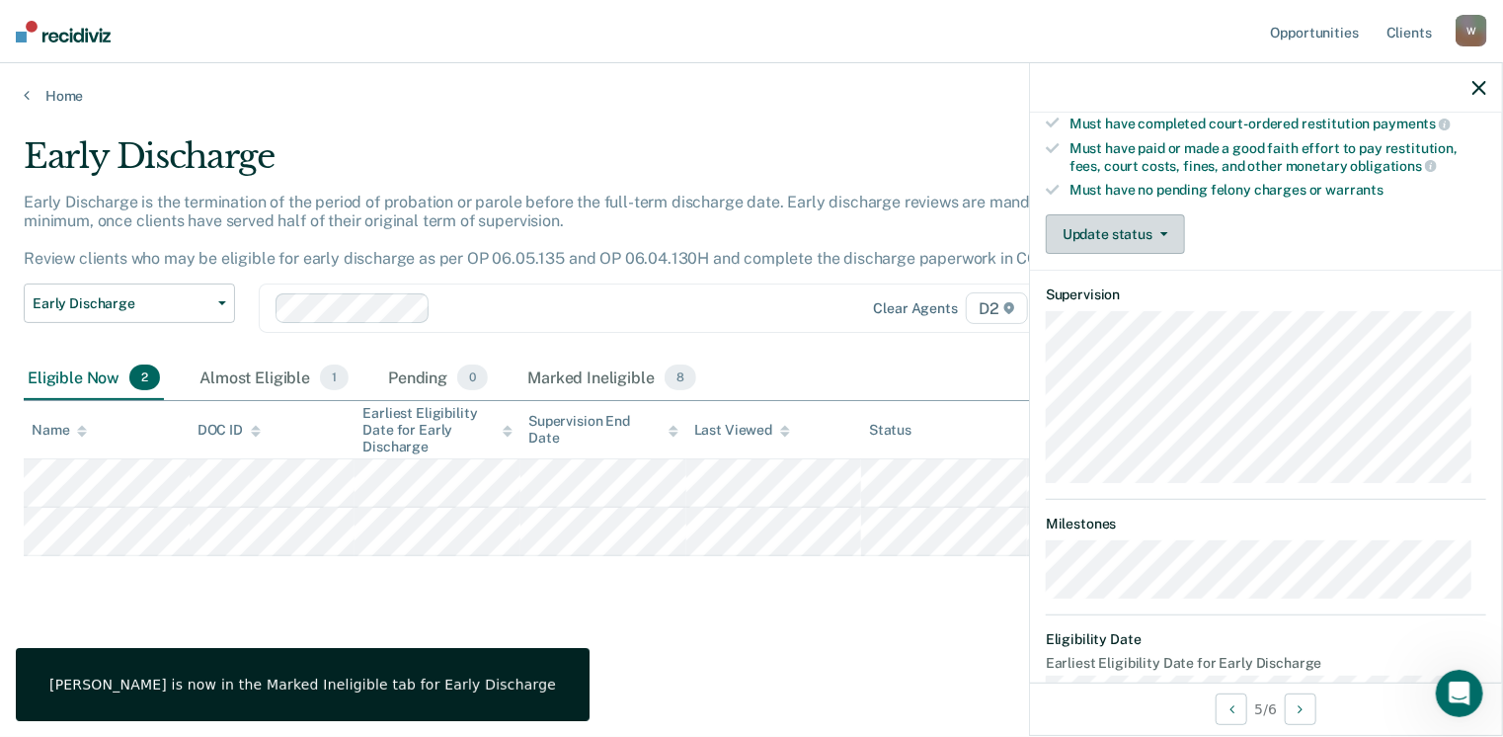
click at [1130, 222] on button "Update status" at bounding box center [1115, 233] width 139 height 39
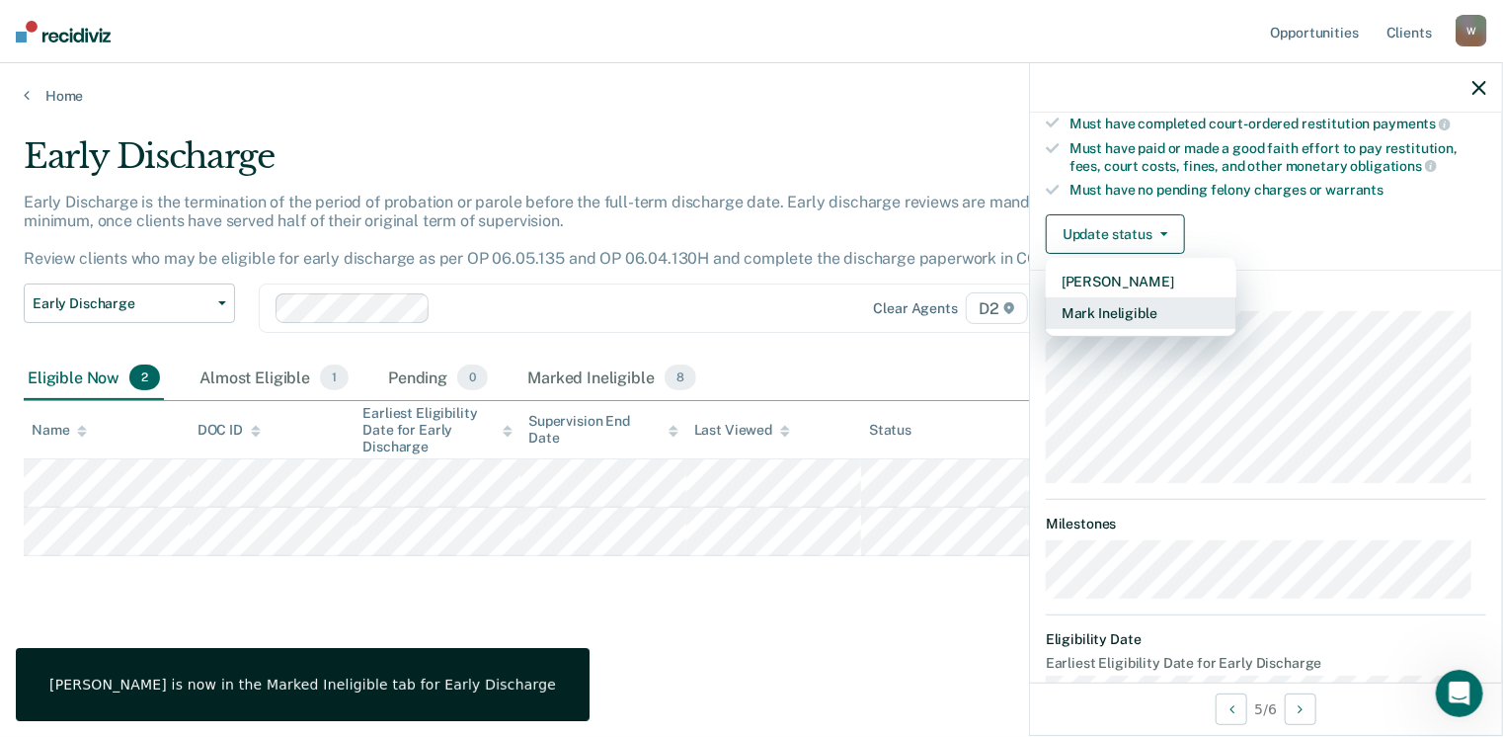
click at [1131, 305] on button "Mark Ineligible" at bounding box center [1141, 313] width 191 height 32
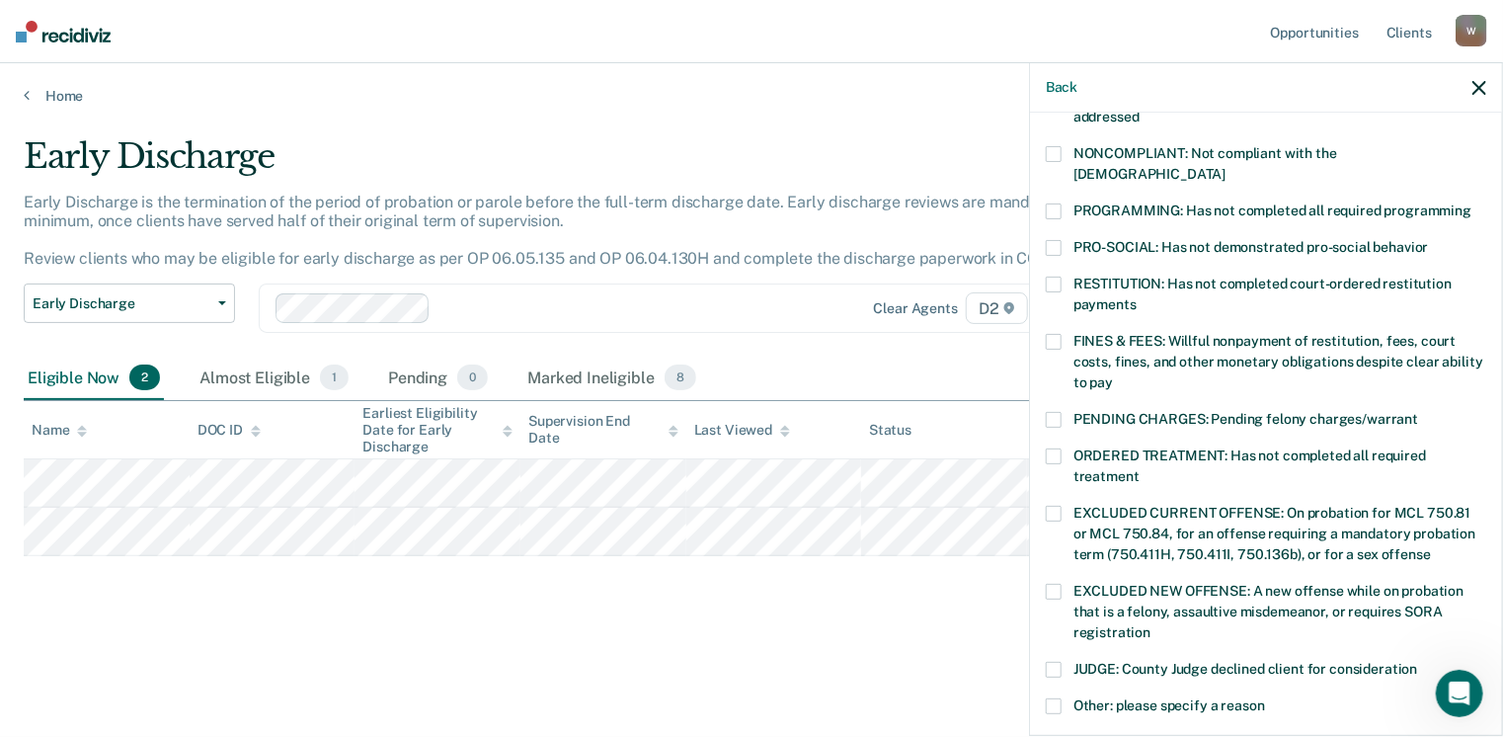
click at [1051, 448] on span at bounding box center [1054, 456] width 16 height 16
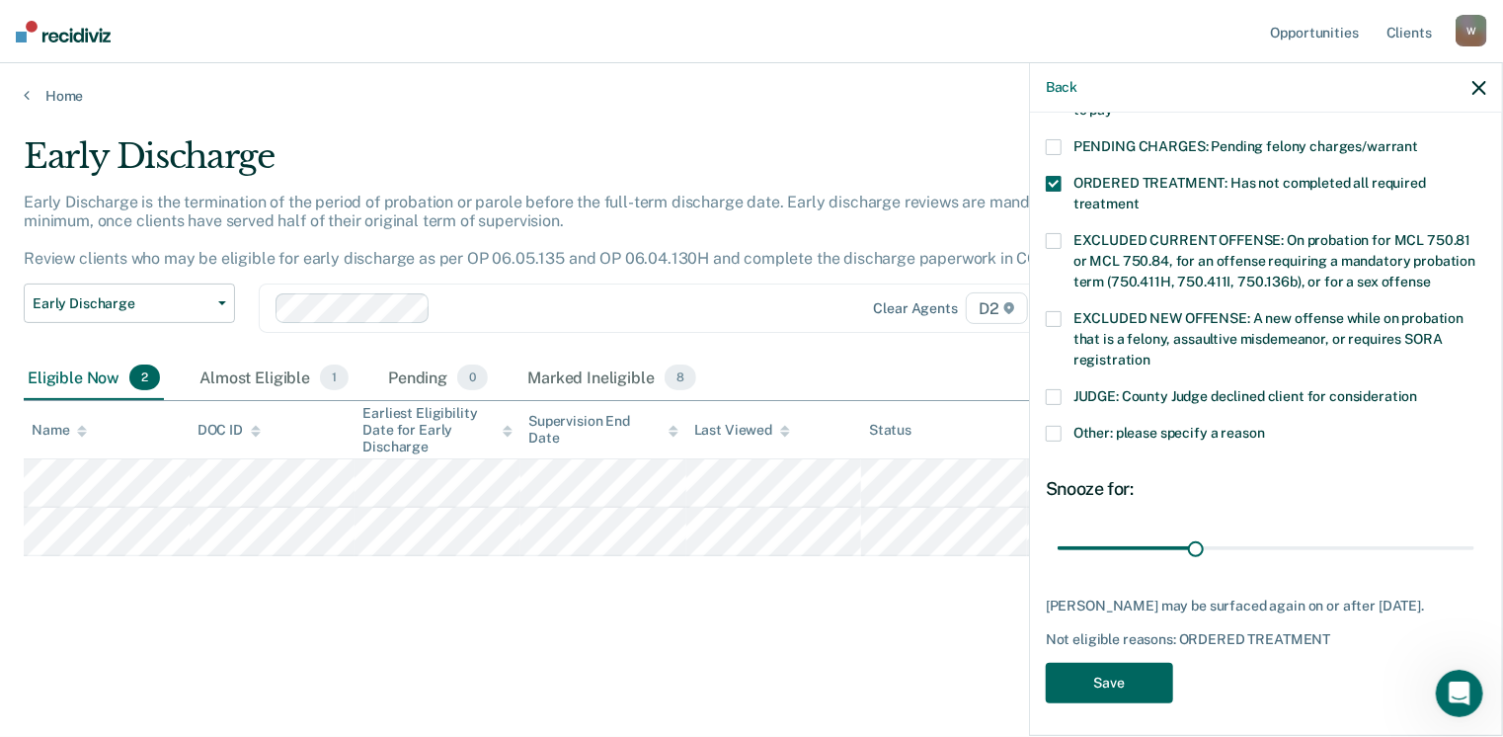
click at [1112, 666] on button "Save" at bounding box center [1109, 683] width 127 height 40
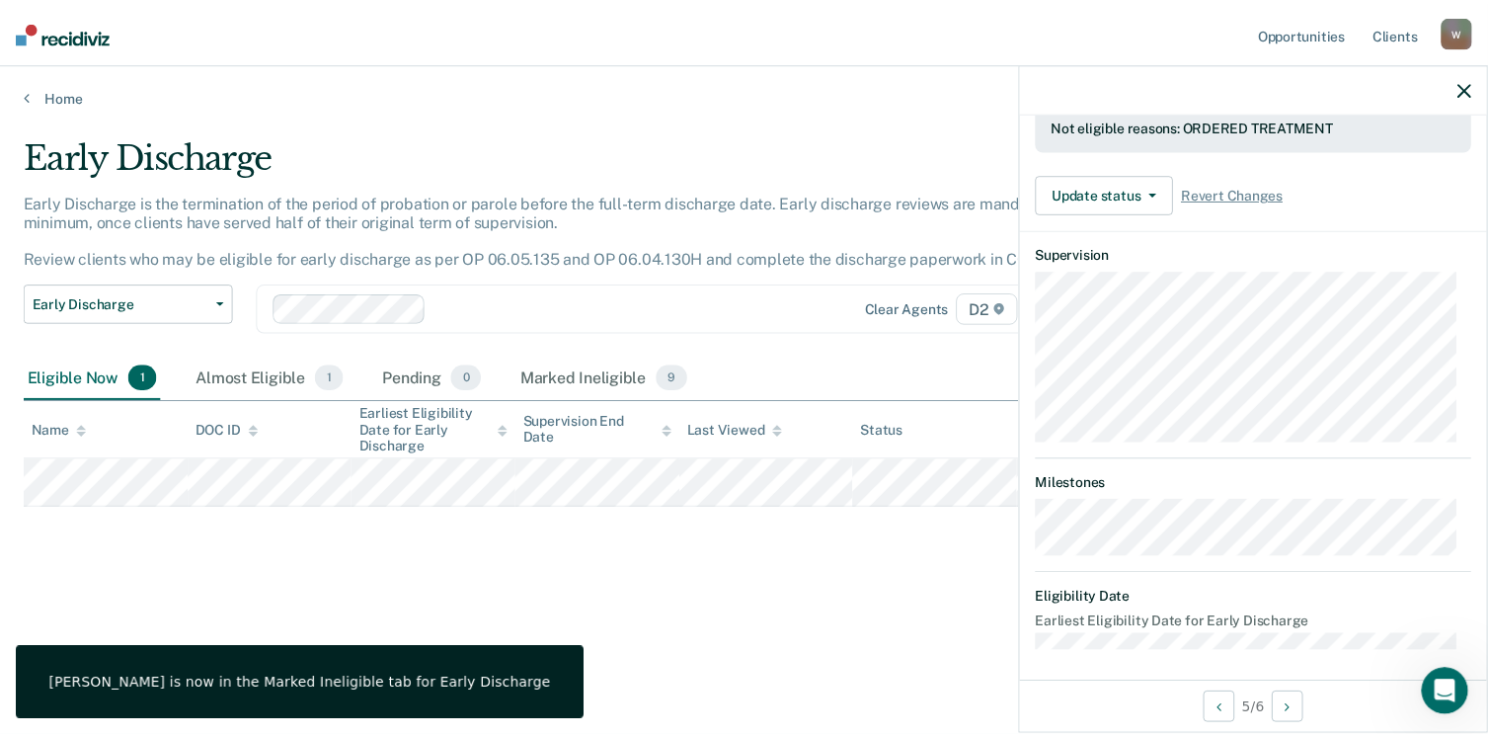
scroll to position [366, 0]
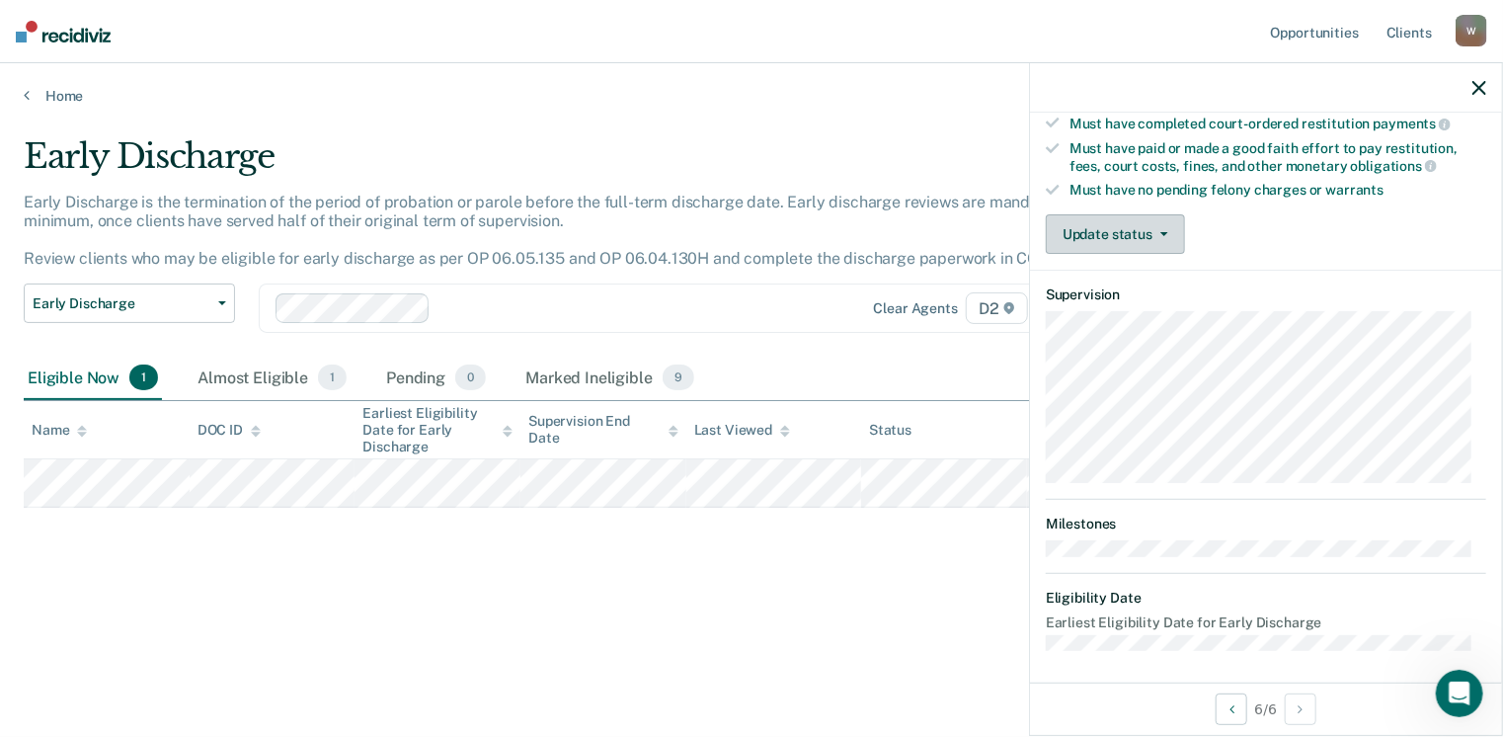
click at [1129, 232] on button "Update status" at bounding box center [1115, 233] width 139 height 39
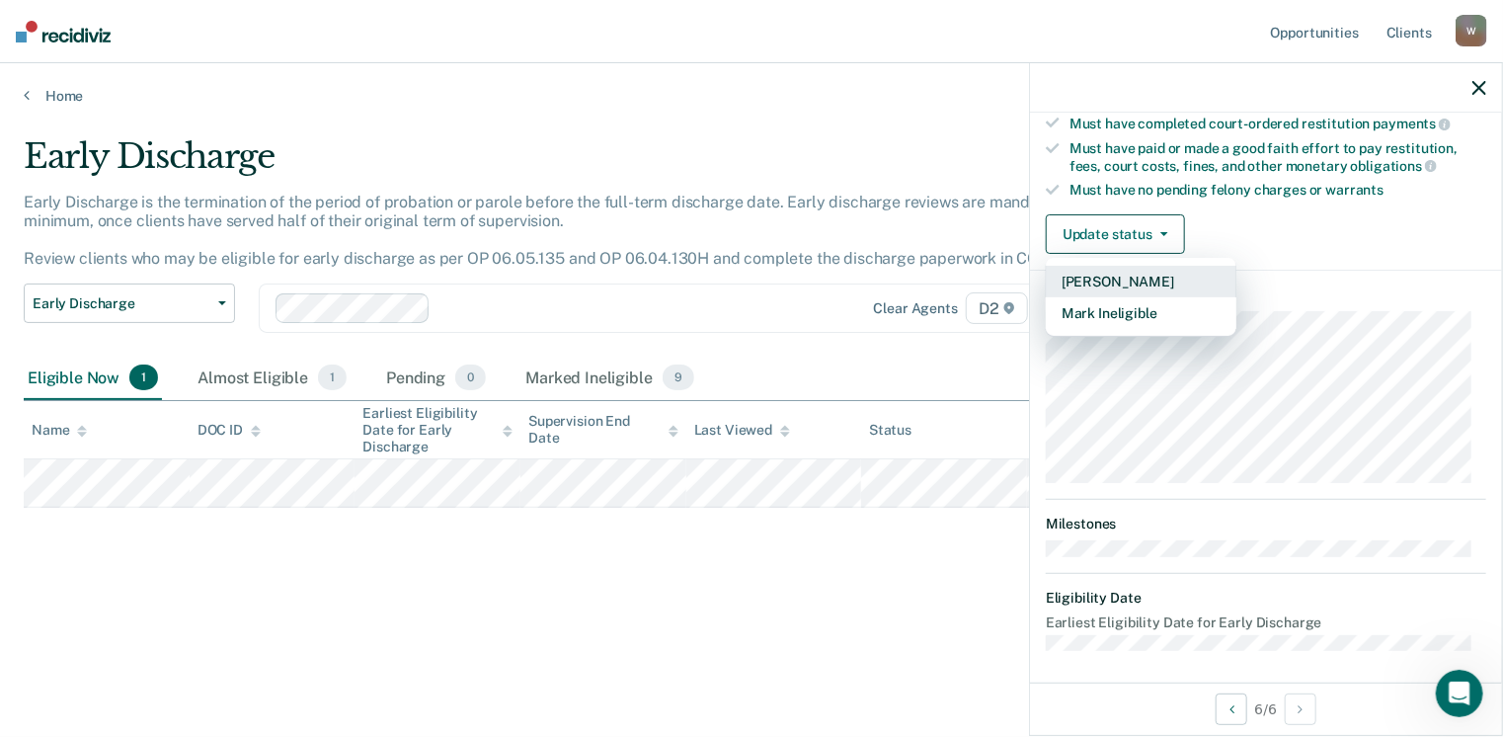
click at [1136, 273] on button "[PERSON_NAME]" at bounding box center [1141, 282] width 191 height 32
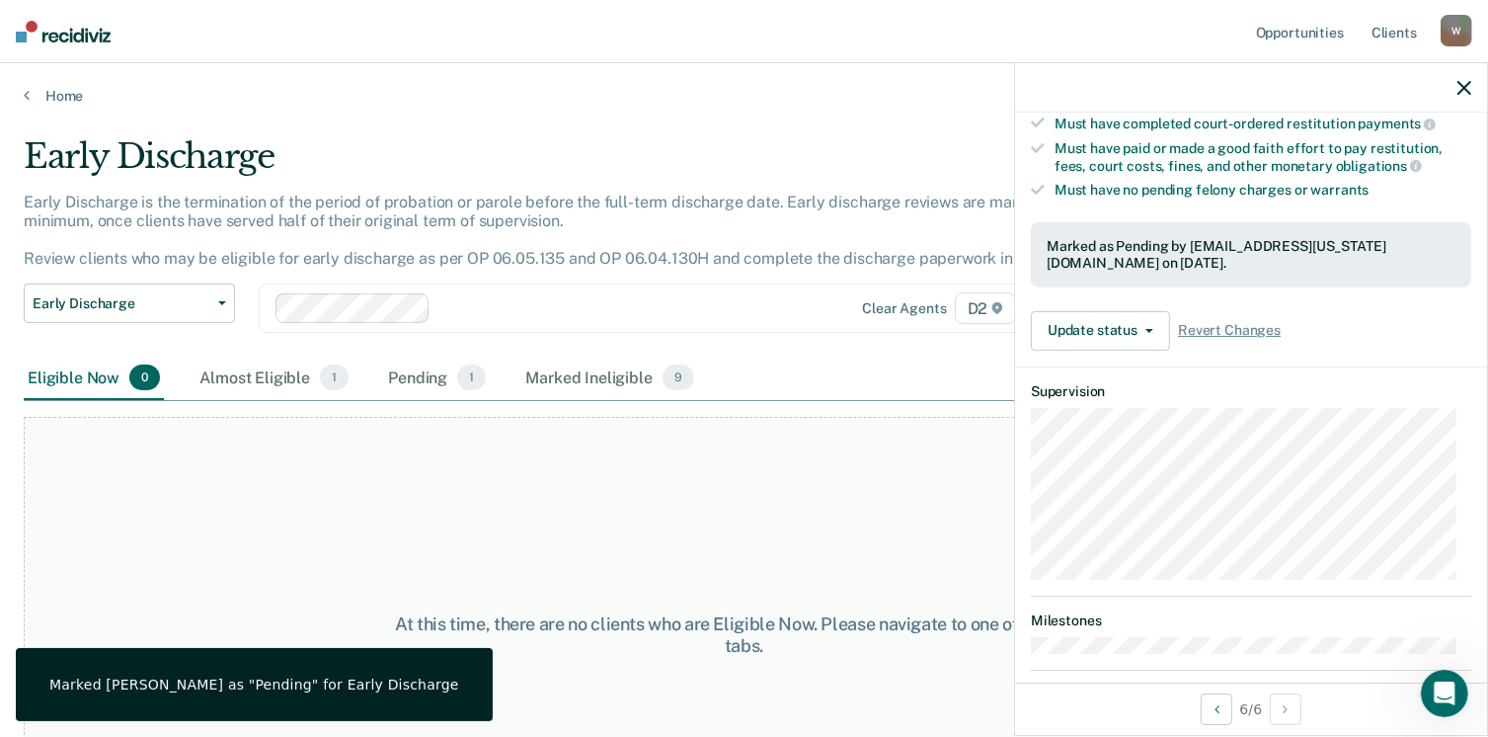
scroll to position [462, 0]
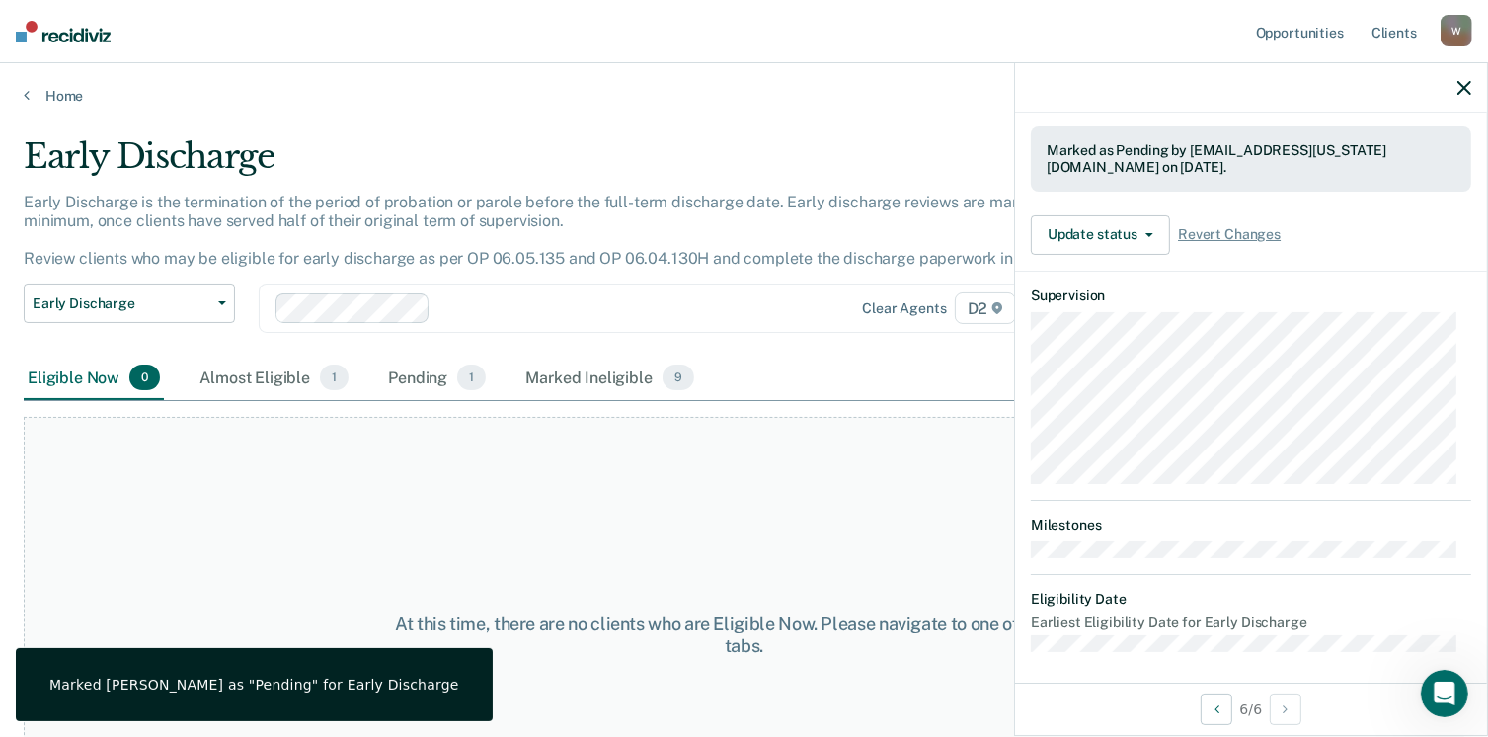
click at [762, 467] on div "At this time, there are no clients who are Eligible Now. Please navigate to one…" at bounding box center [744, 635] width 1441 height 436
click at [24, 93] on icon at bounding box center [27, 95] width 6 height 16
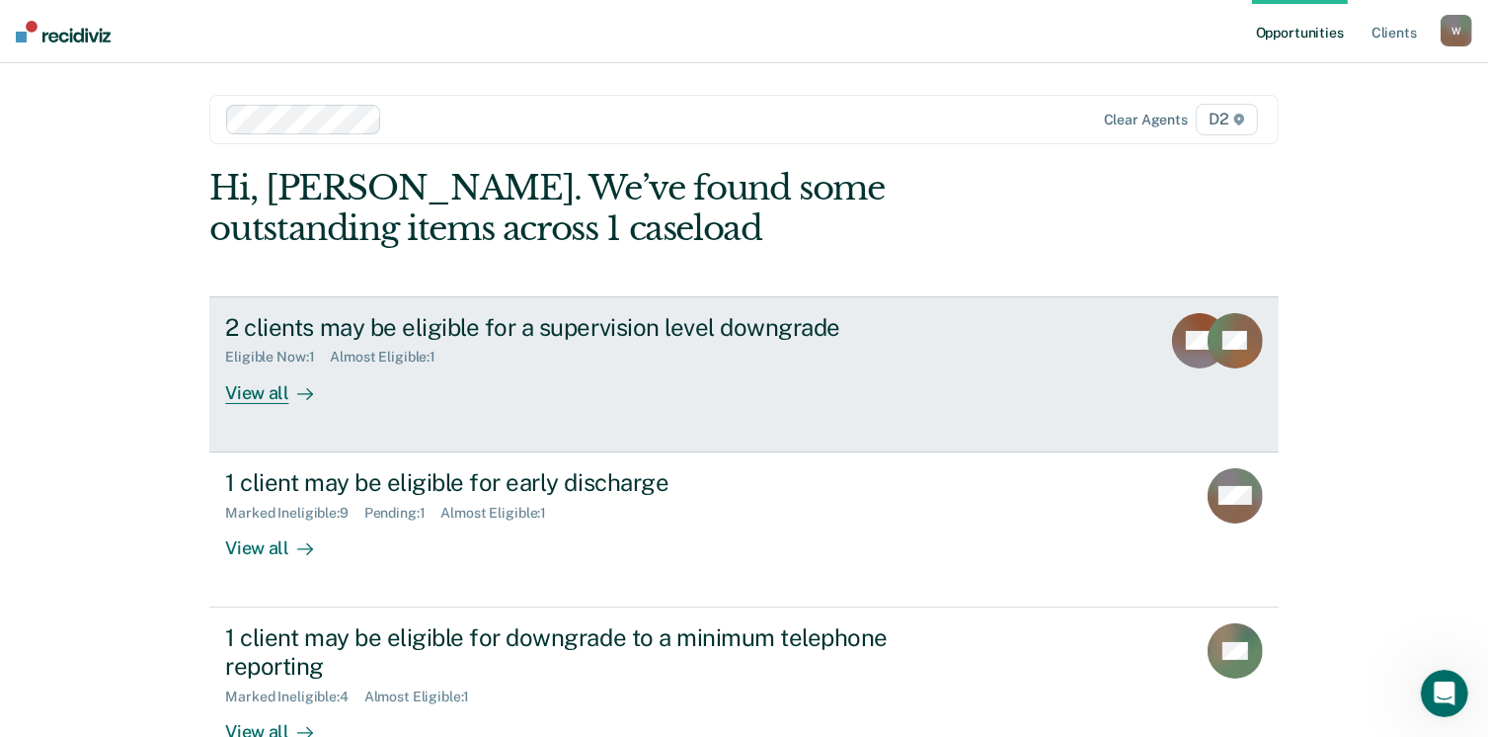
click at [270, 391] on div "View all" at bounding box center [280, 384] width 111 height 39
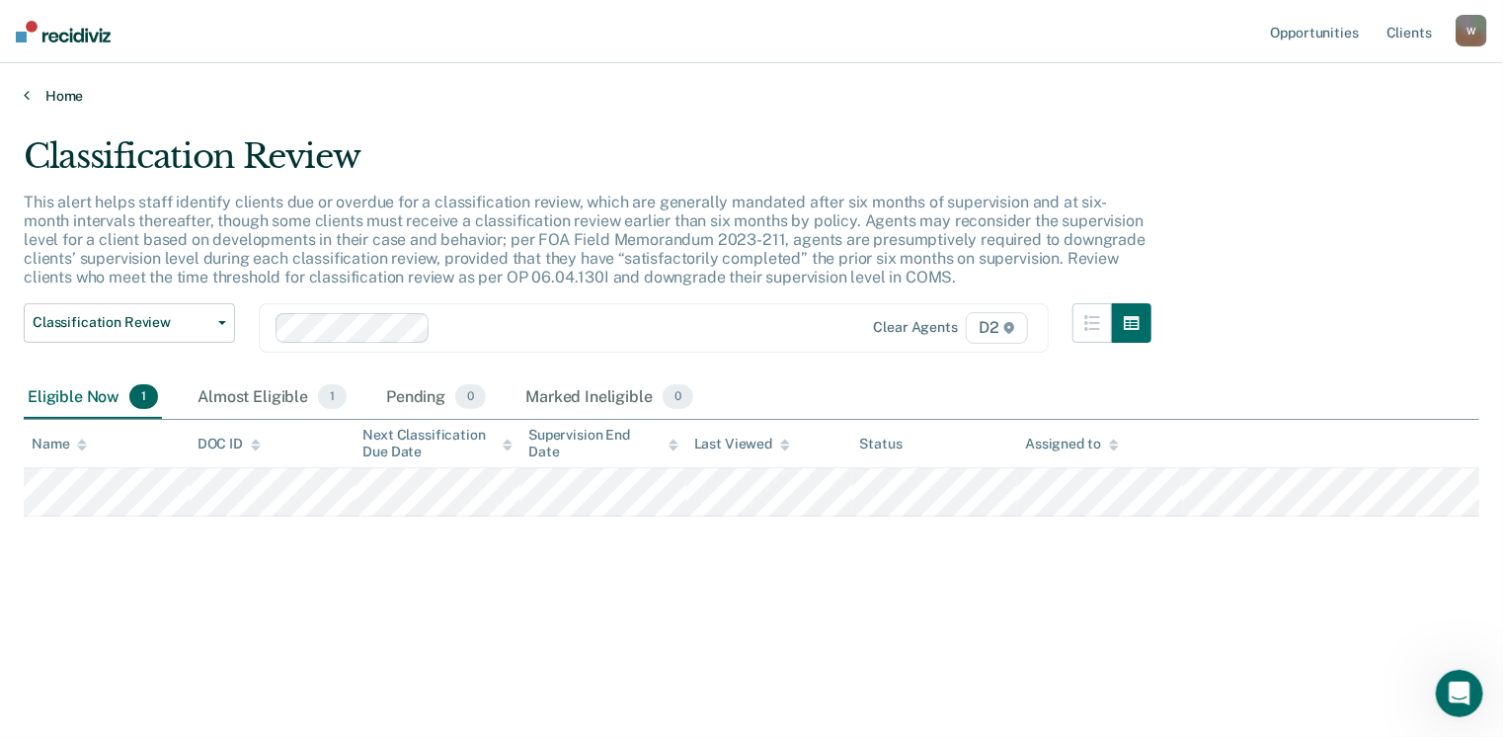
click at [29, 92] on link "Home" at bounding box center [751, 96] width 1455 height 18
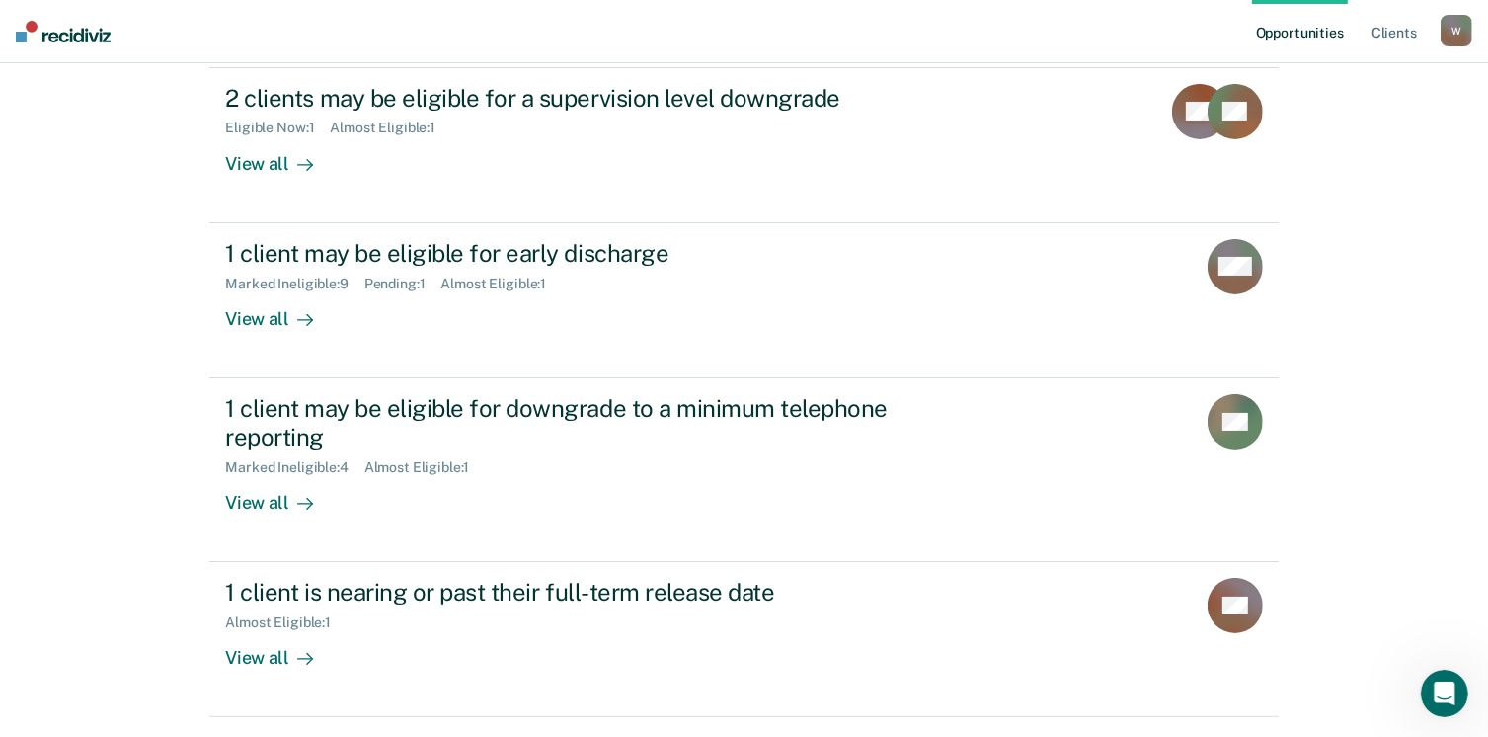
scroll to position [286, 0]
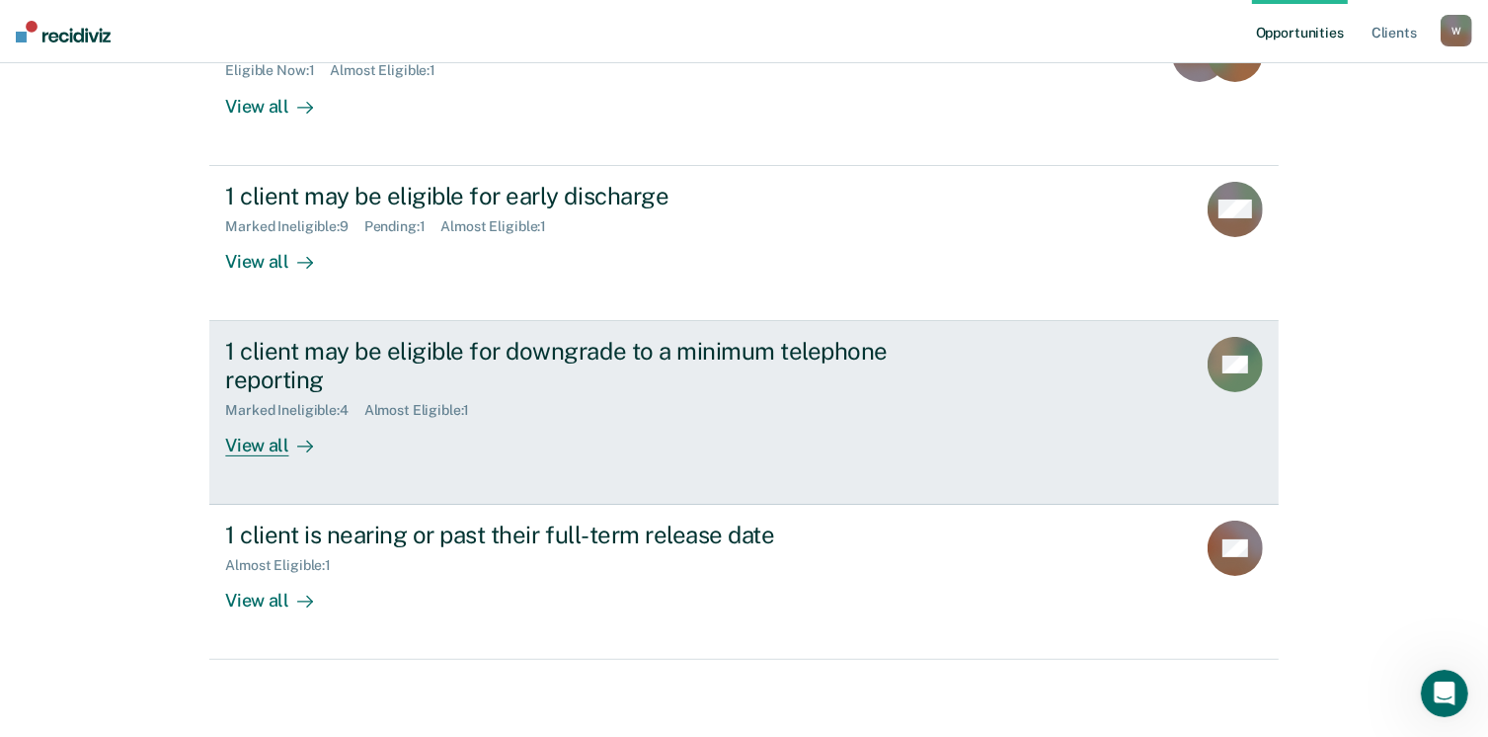
click at [263, 439] on div "View all" at bounding box center [280, 437] width 111 height 39
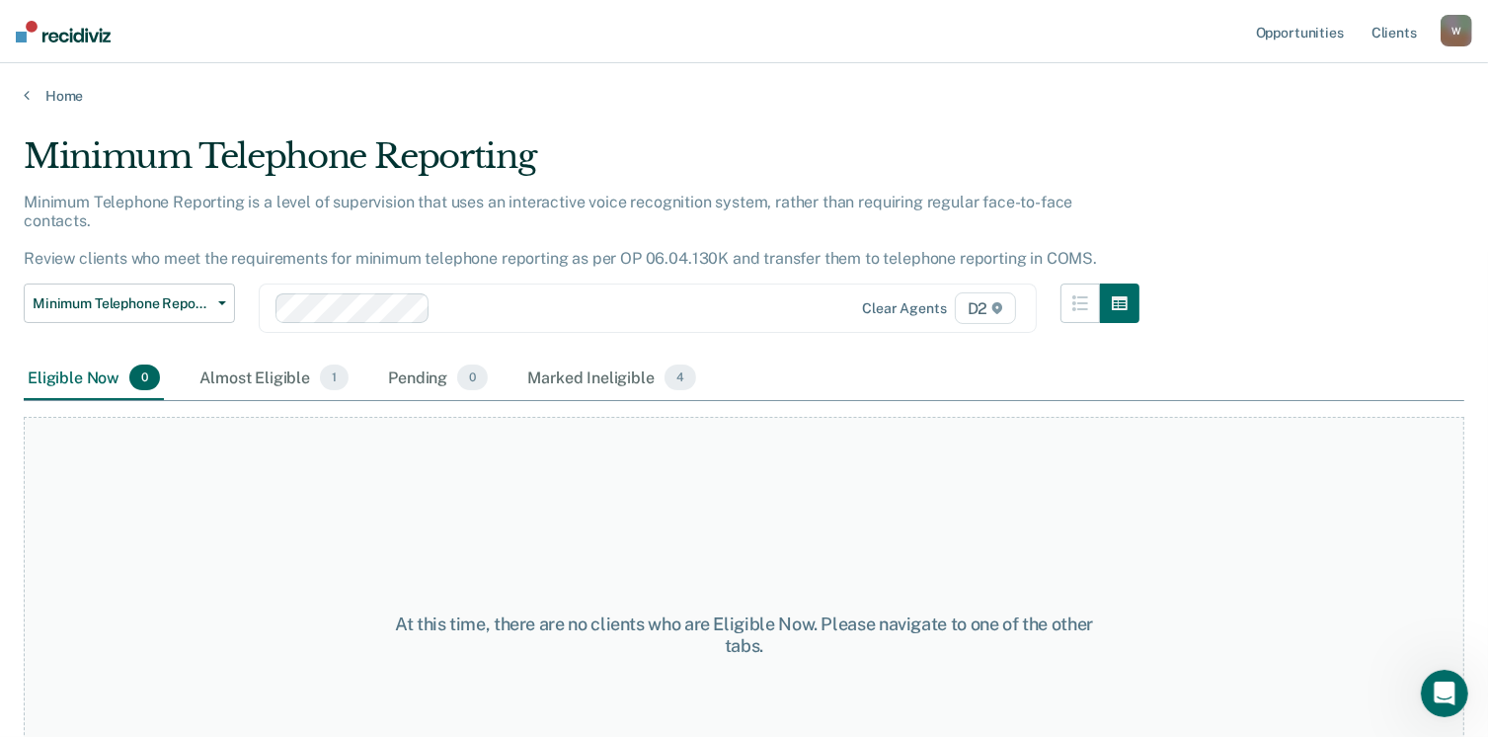
click at [22, 93] on div "Home" at bounding box center [744, 83] width 1488 height 41
click at [29, 99] on link "Home" at bounding box center [744, 96] width 1441 height 18
